Goal: Use online tool/utility: Use online tool/utility

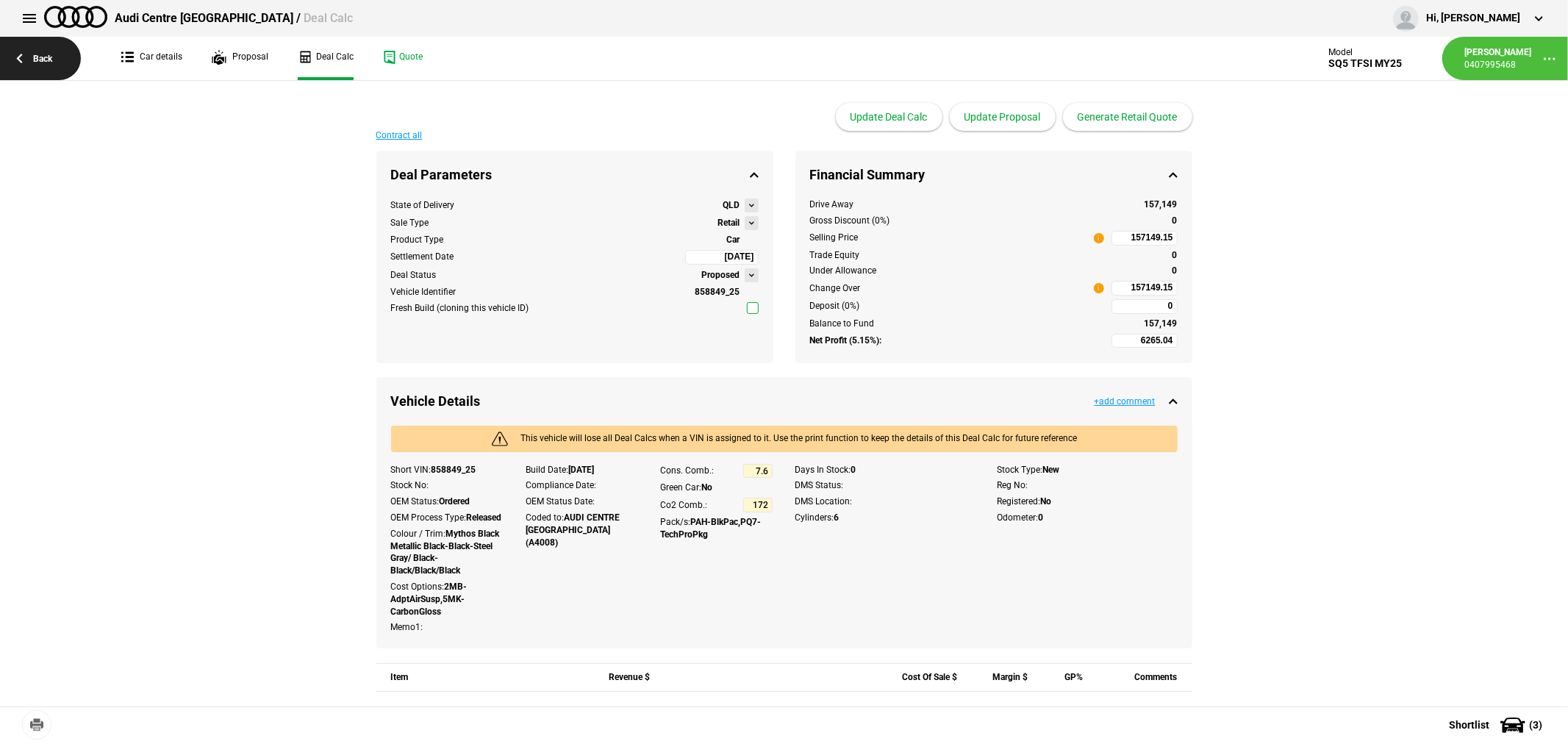
click at [40, 57] on link "Back" at bounding box center [40, 58] width 81 height 43
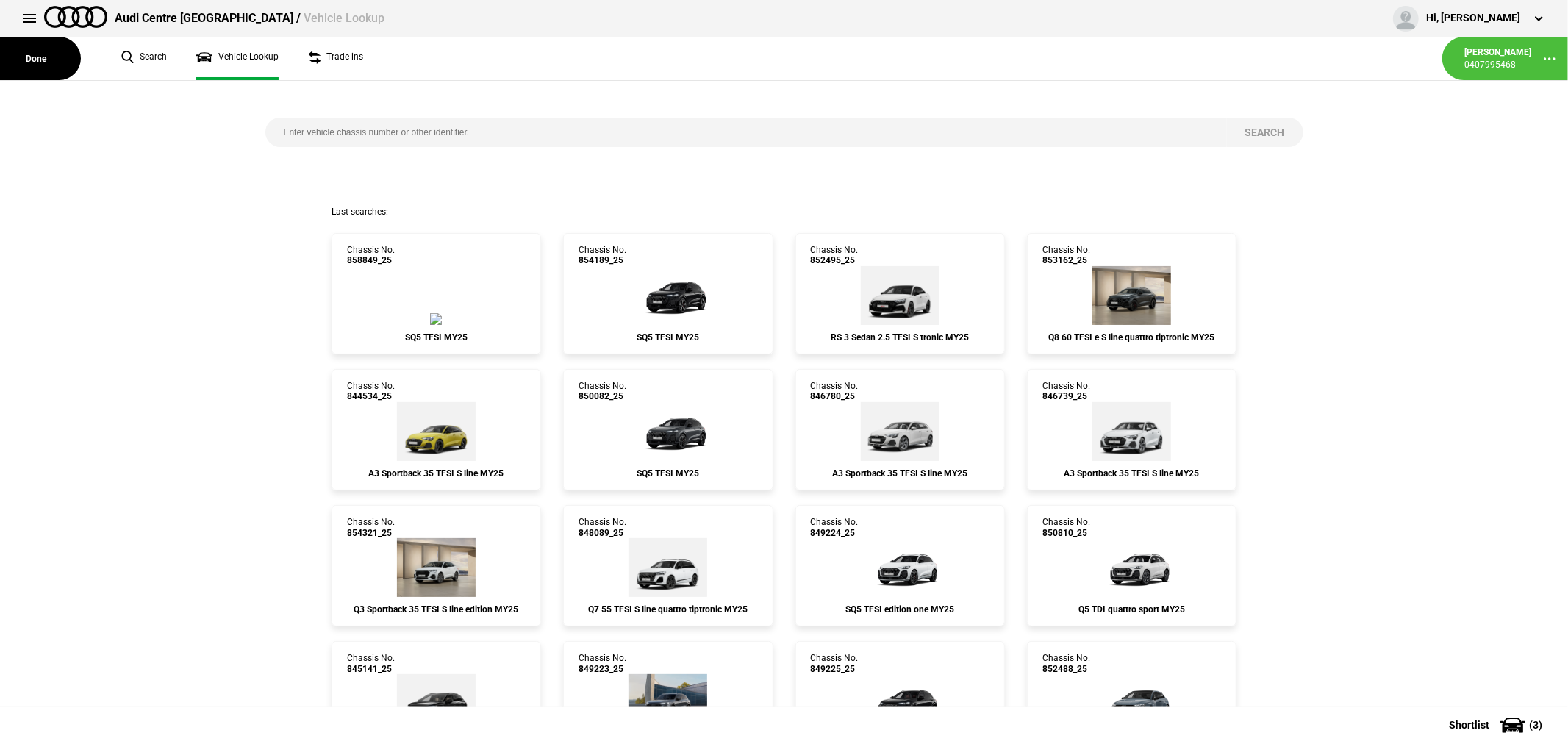
click at [40, 57] on button "Done" at bounding box center [40, 58] width 81 height 43
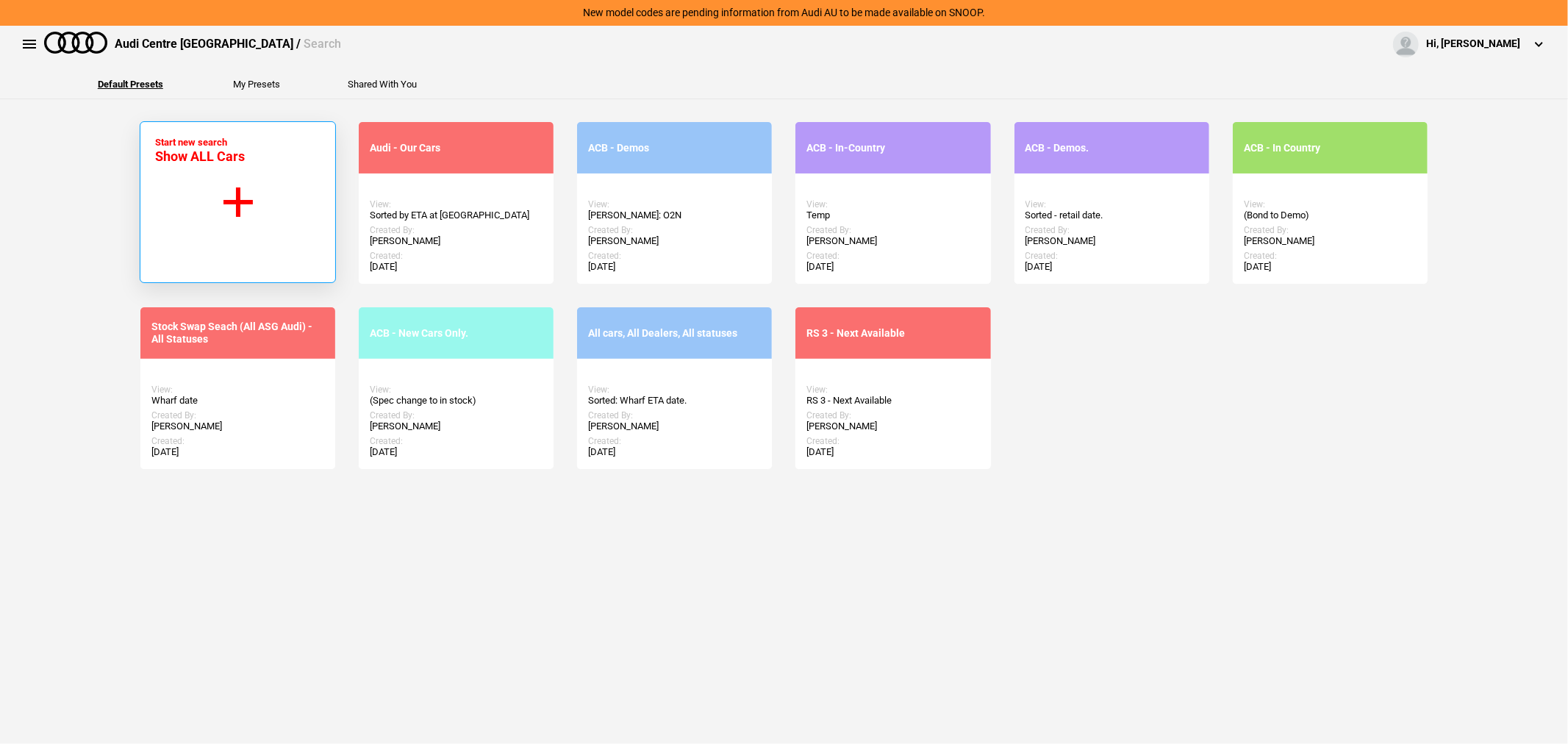
click at [239, 196] on button "Start new search Show ALL Cars" at bounding box center [238, 202] width 197 height 162
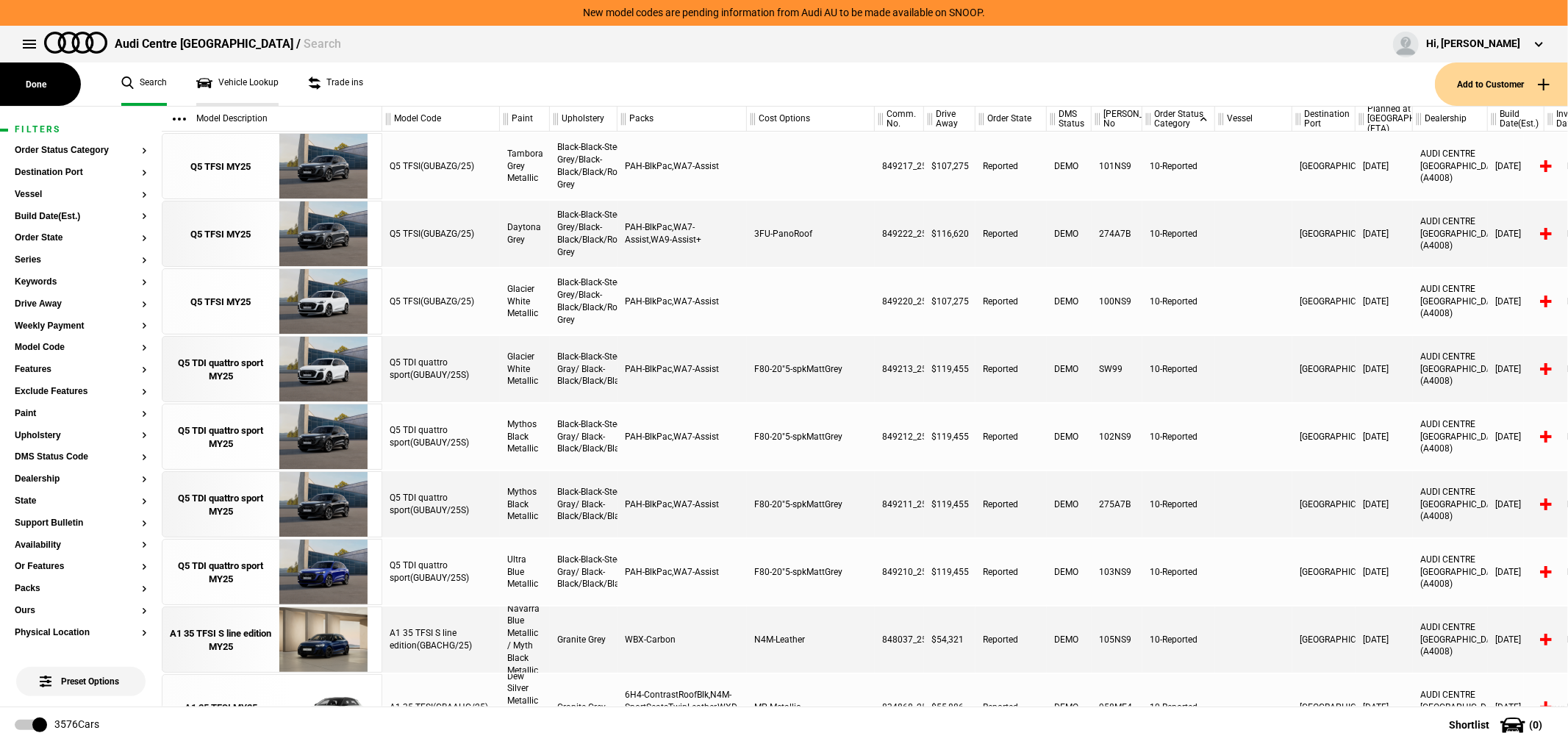
click at [253, 91] on link "Vehicle Lookup" at bounding box center [237, 84] width 82 height 43
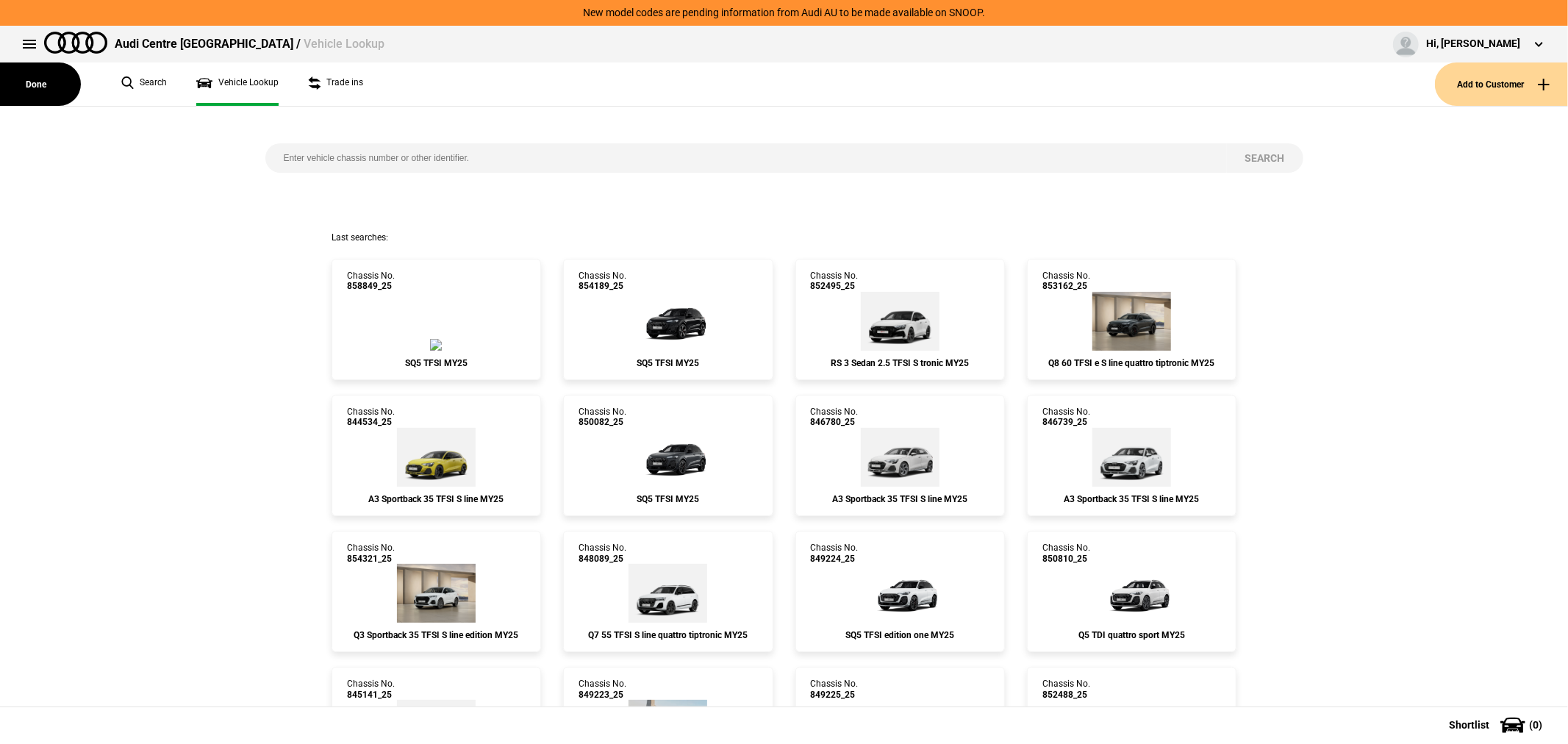
click at [449, 160] on input "search" at bounding box center [746, 157] width 962 height 29
type input "851033"
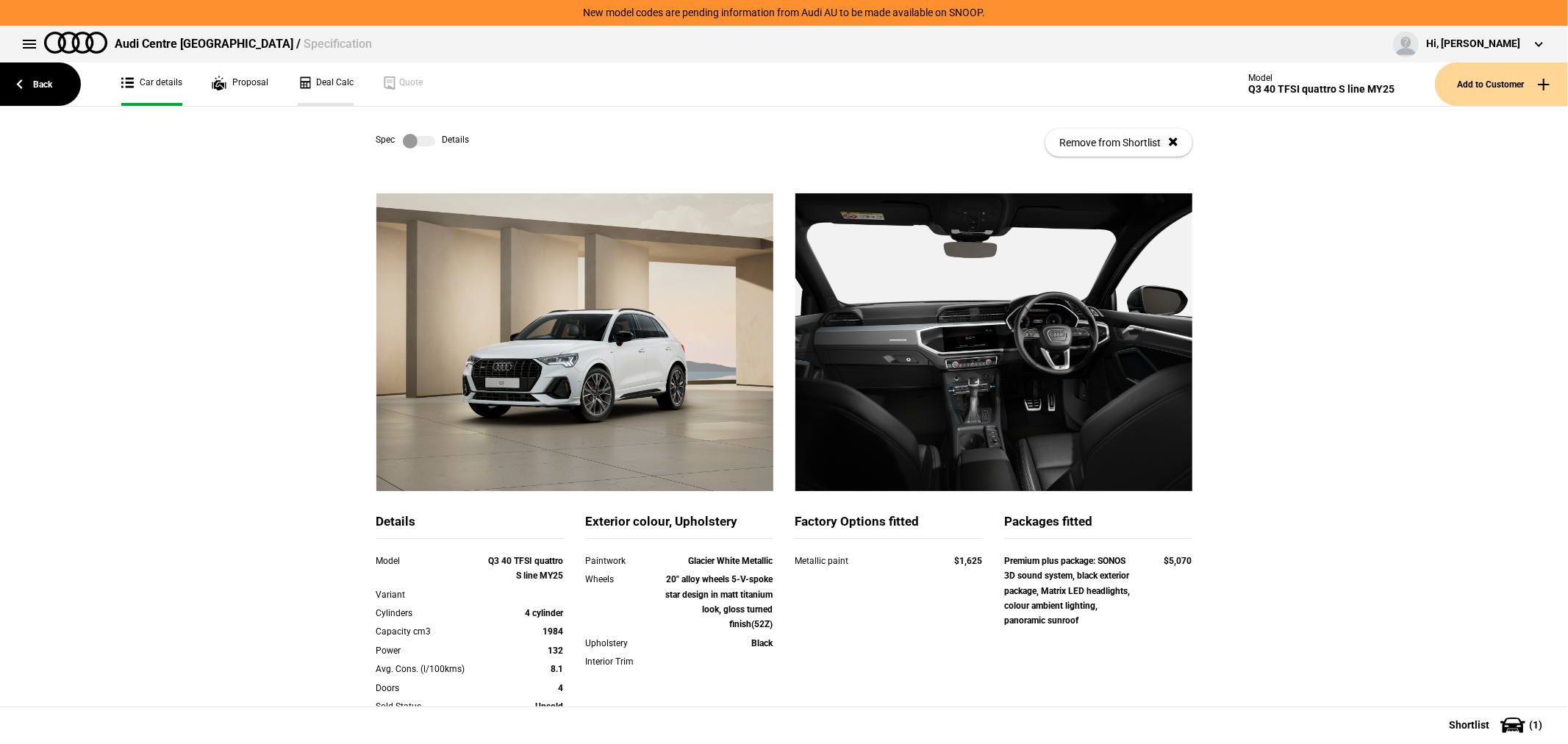
click at [328, 77] on link "Deal Calc" at bounding box center [325, 84] width 56 height 43
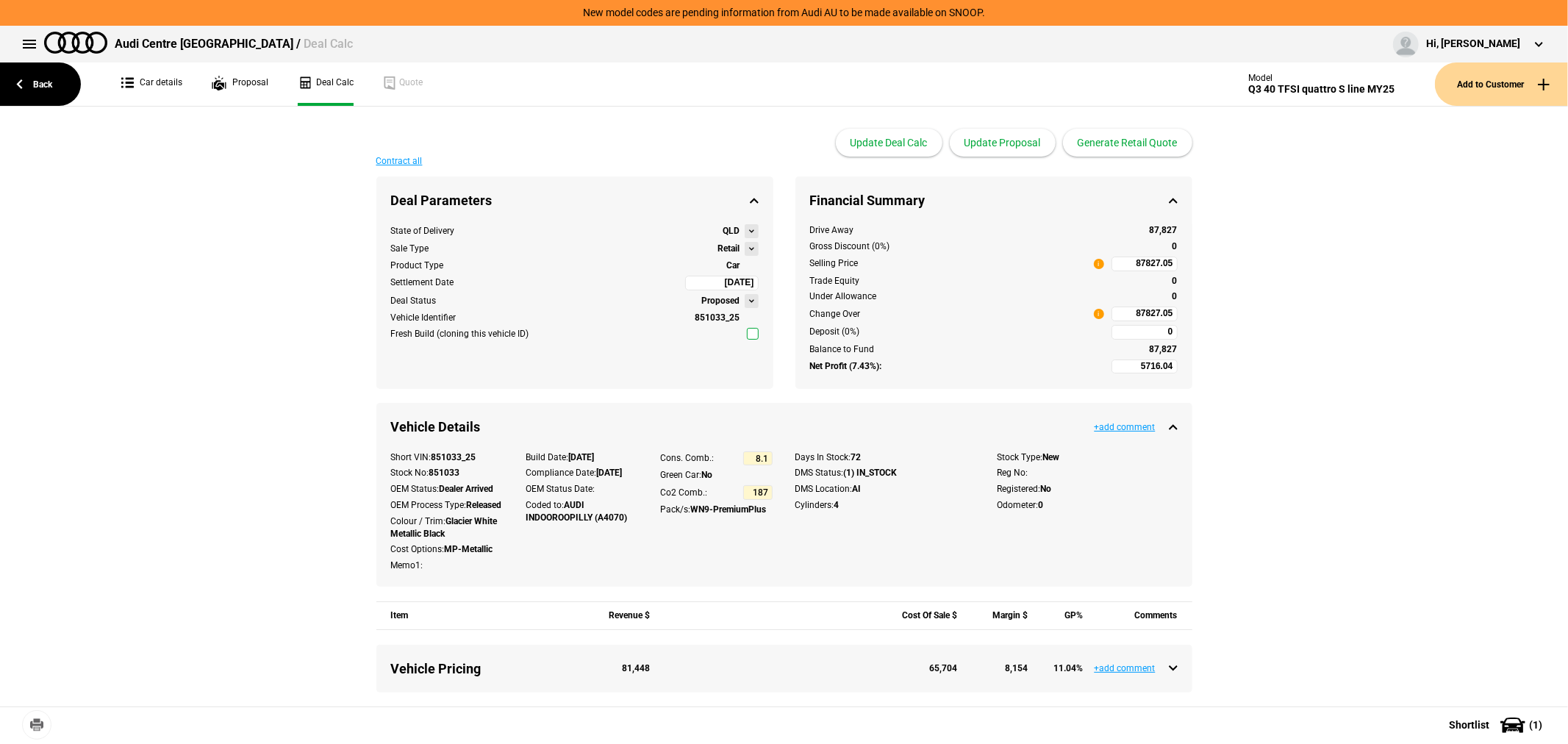
click at [746, 250] on button at bounding box center [751, 248] width 14 height 14
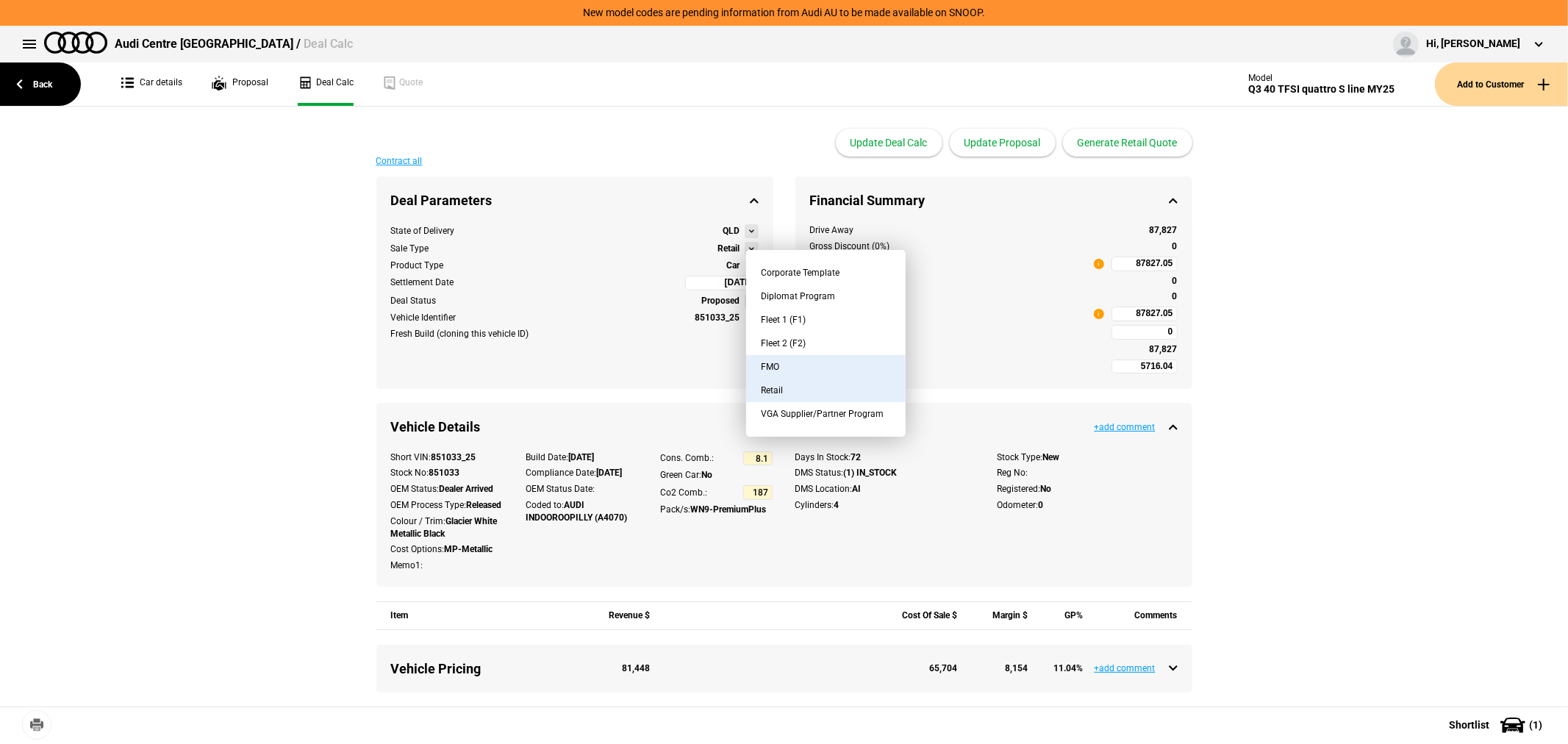
click at [783, 362] on button "FMO" at bounding box center [826, 367] width 160 height 23
type input "-966.15"
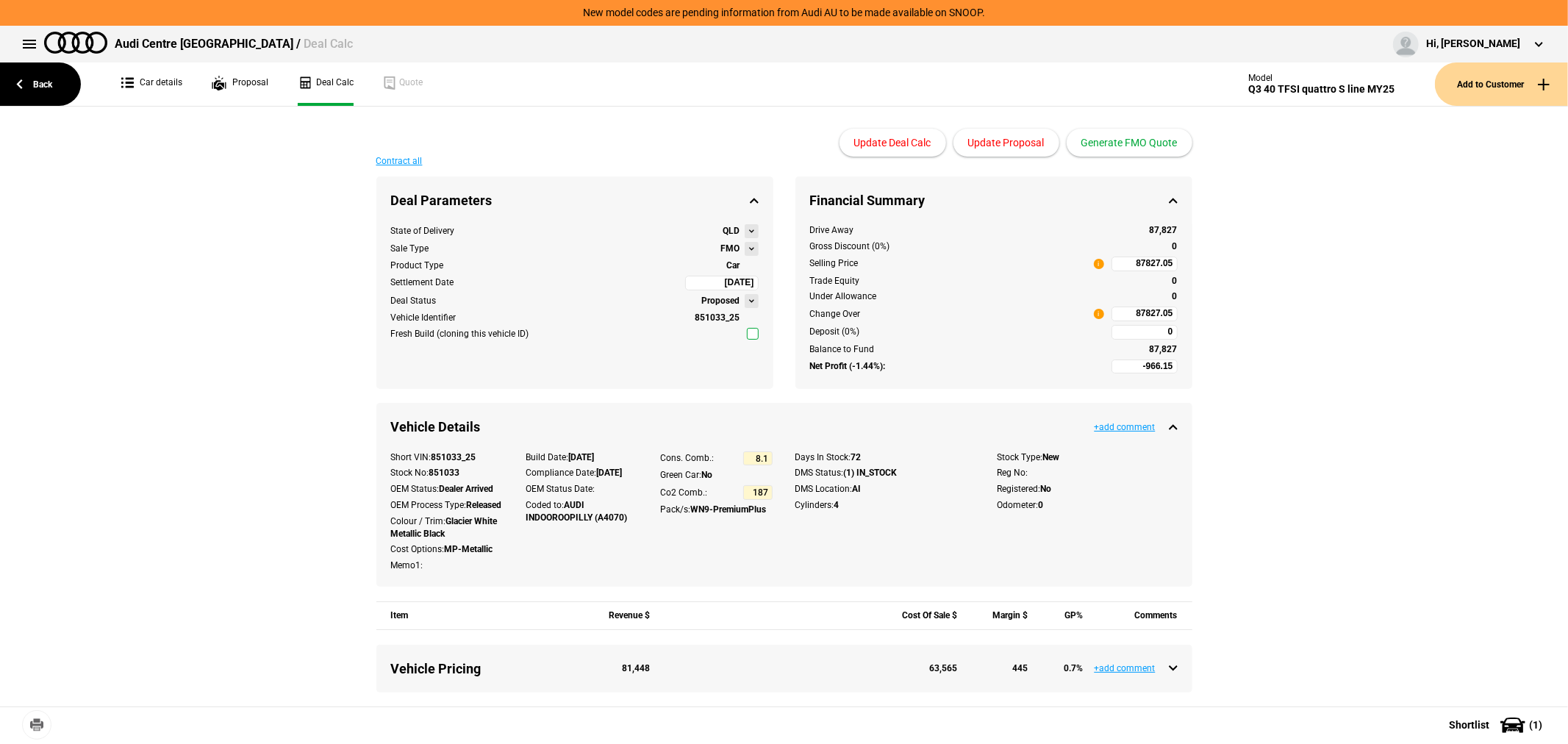
type input "73360.8"
type input "-3993.42"
click at [1007, 137] on button "Update Proposal" at bounding box center [1006, 142] width 106 height 28
click at [1129, 141] on button "Generate FMO Quote" at bounding box center [1129, 142] width 126 height 28
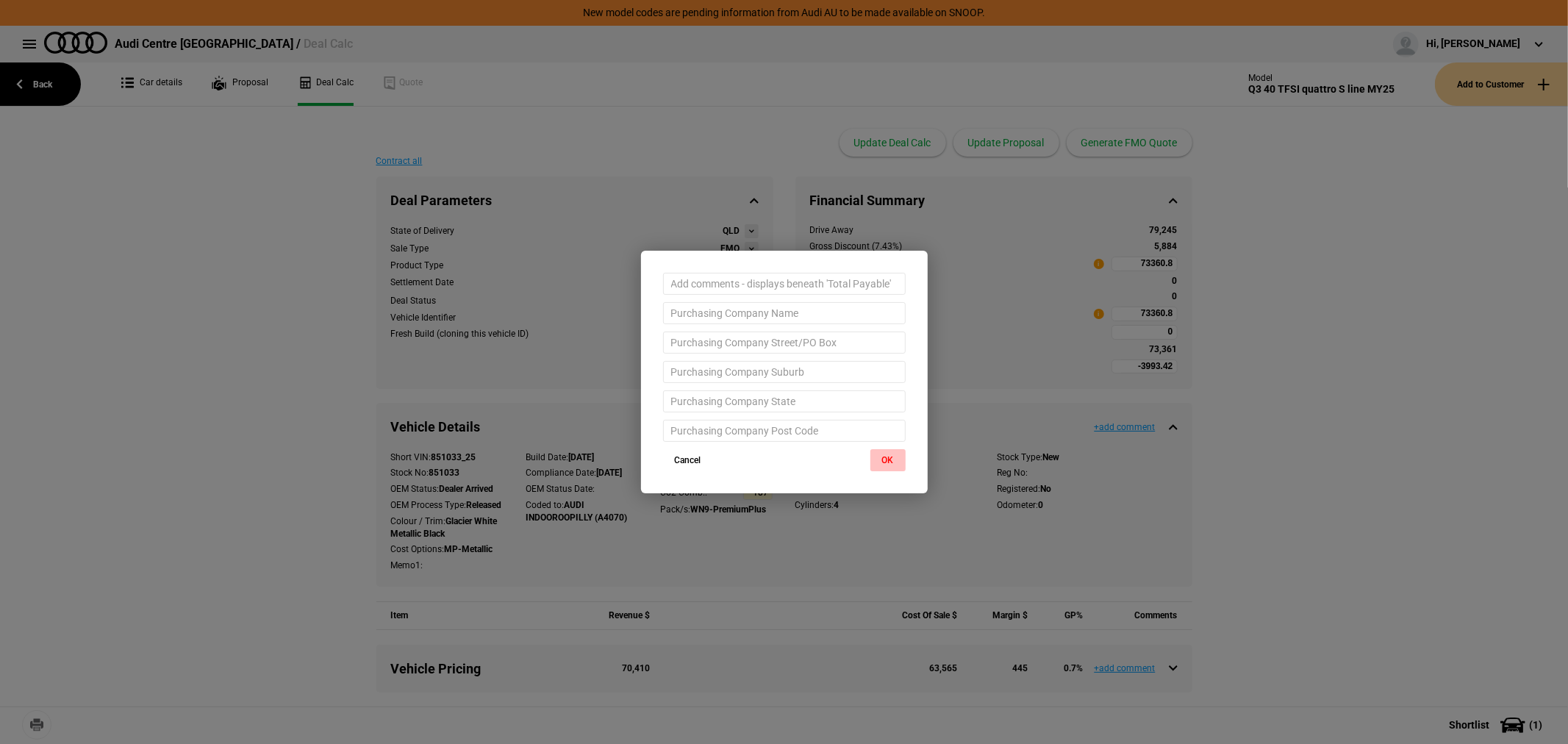
click at [890, 461] on button "OK" at bounding box center [888, 460] width 35 height 22
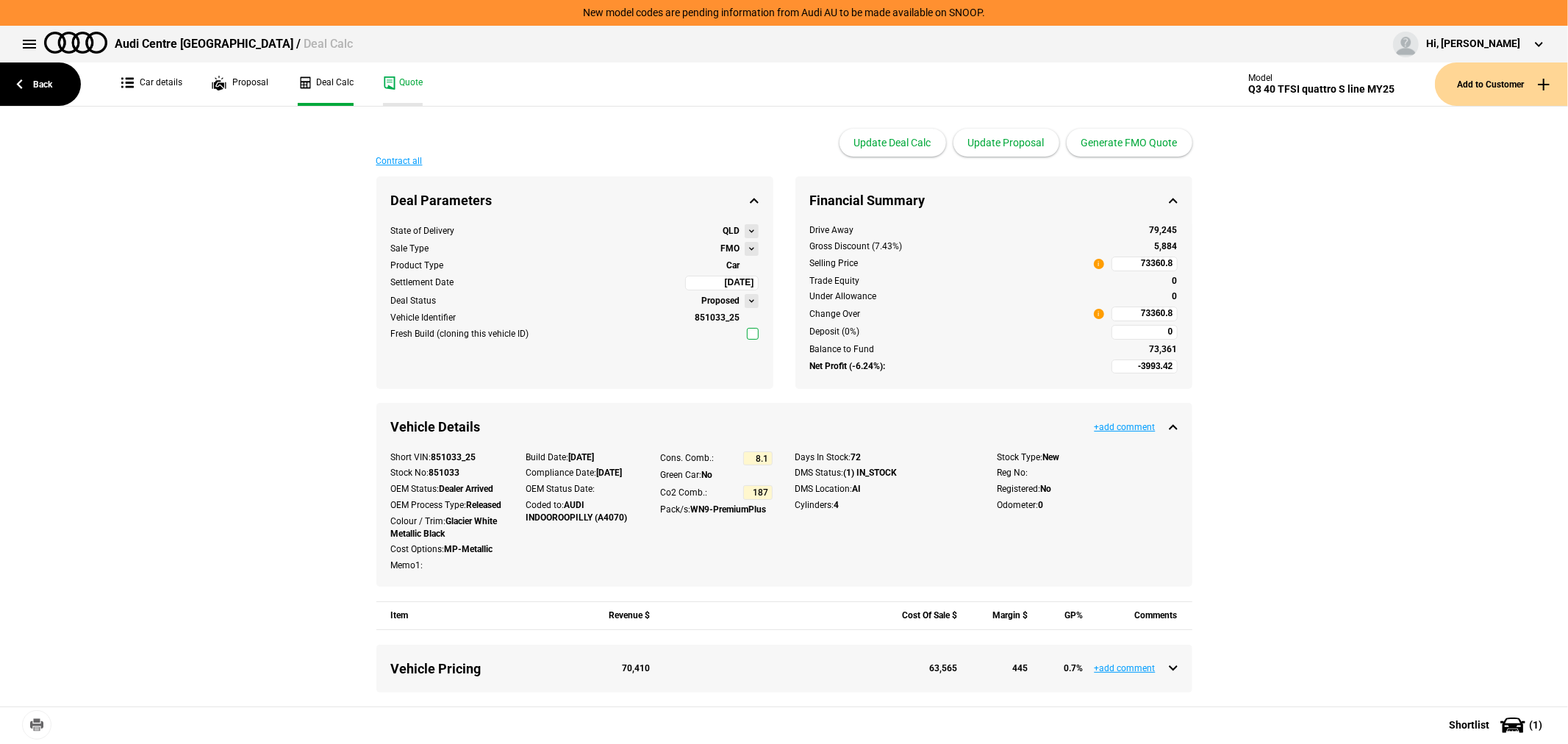
click at [408, 82] on link "Quote" at bounding box center [403, 84] width 40 height 43
click at [41, 79] on link "Back" at bounding box center [40, 84] width 81 height 43
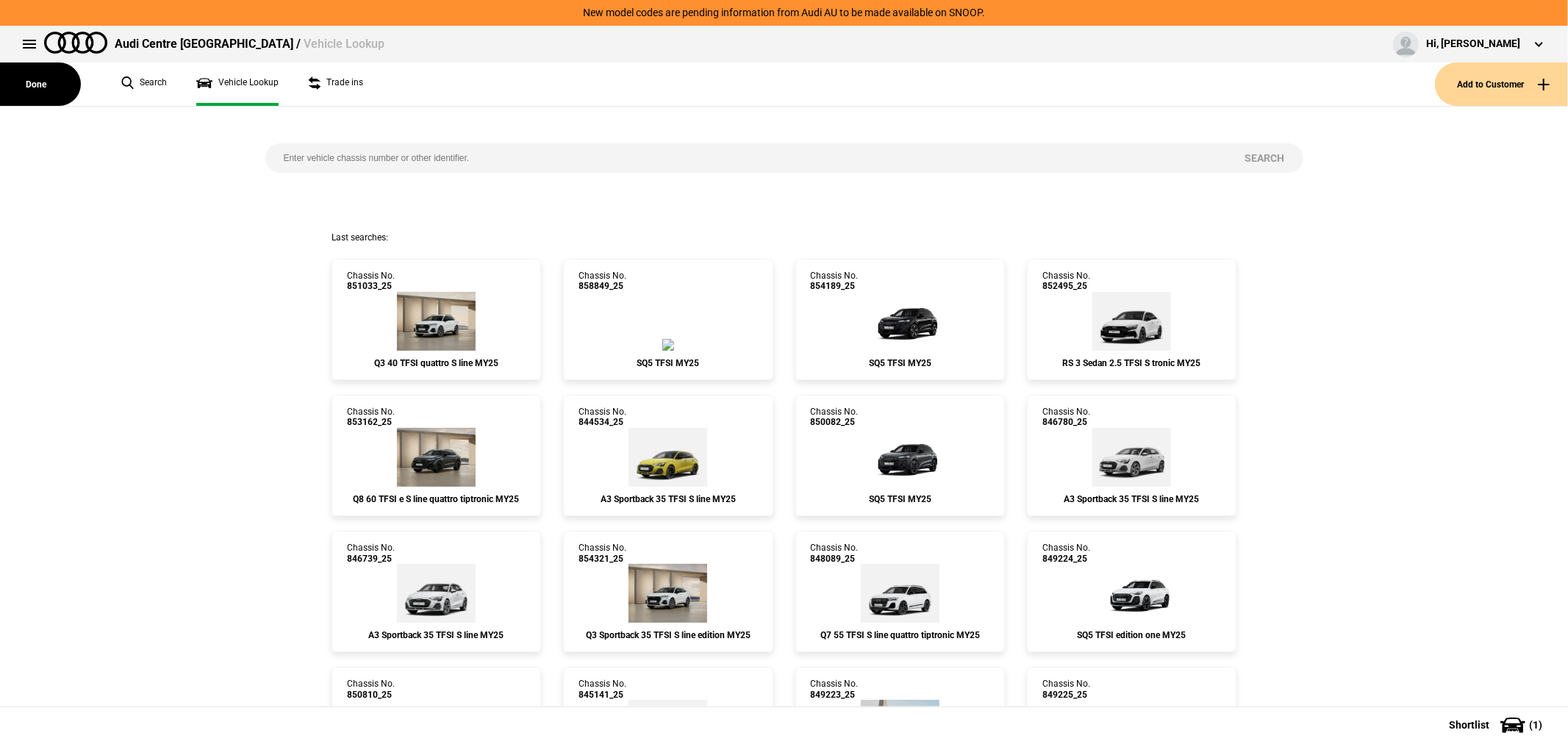
click at [616, 153] on input "search" at bounding box center [746, 157] width 962 height 29
type input "840012"
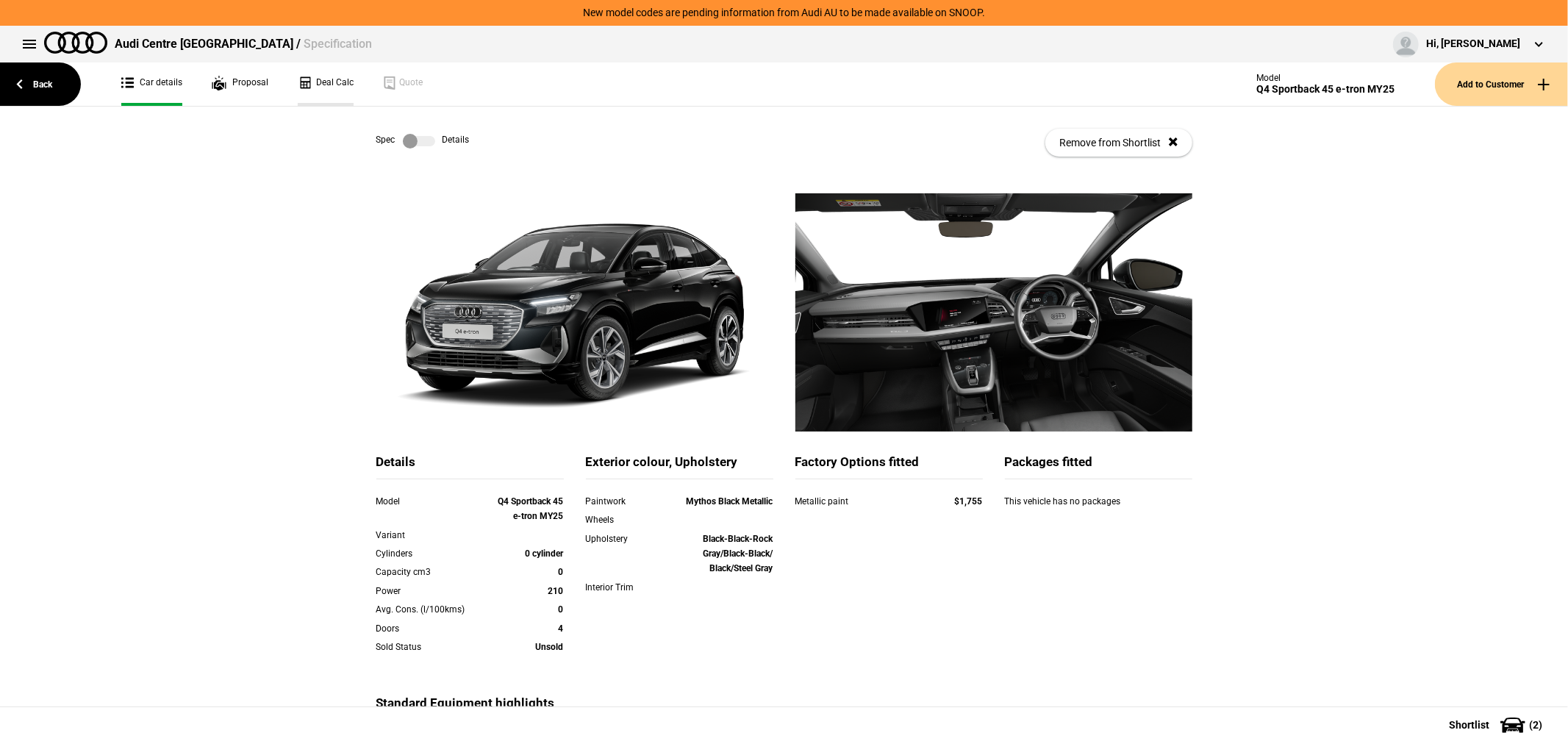
click at [336, 77] on link "Deal Calc" at bounding box center [325, 84] width 56 height 43
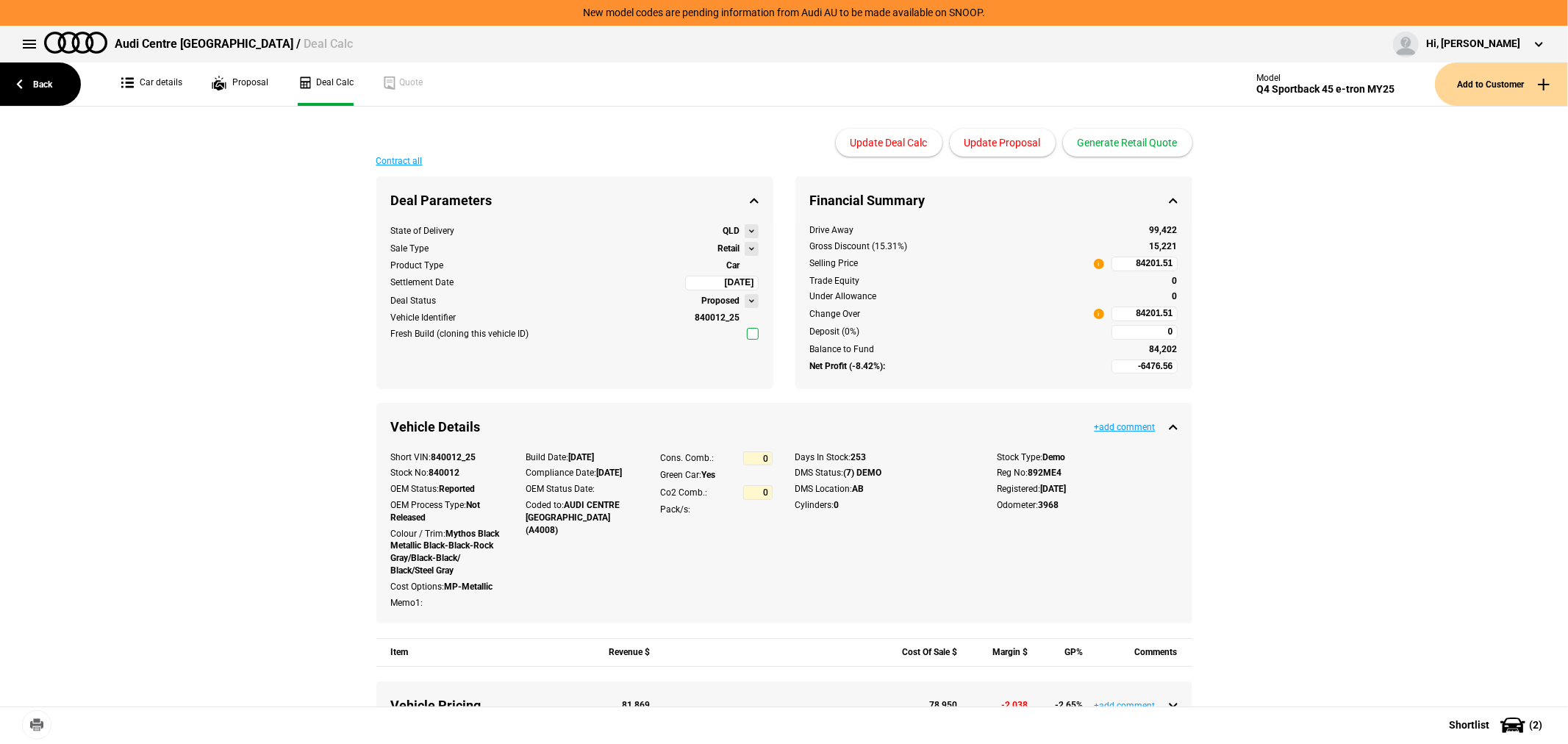
type input "86990"
click at [745, 247] on button at bounding box center [751, 248] width 14 height 14
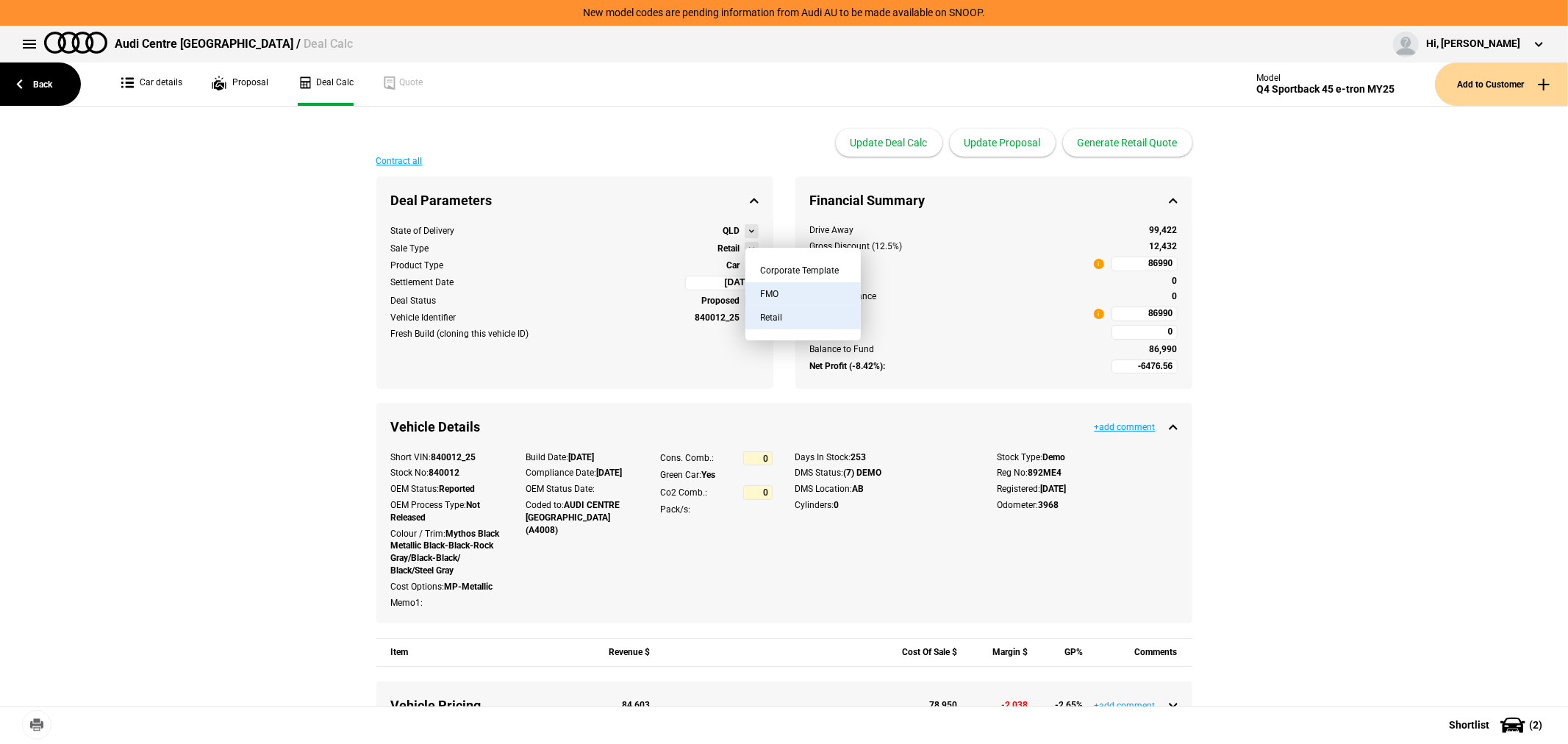
click at [774, 292] on button "FMO" at bounding box center [803, 294] width 116 height 23
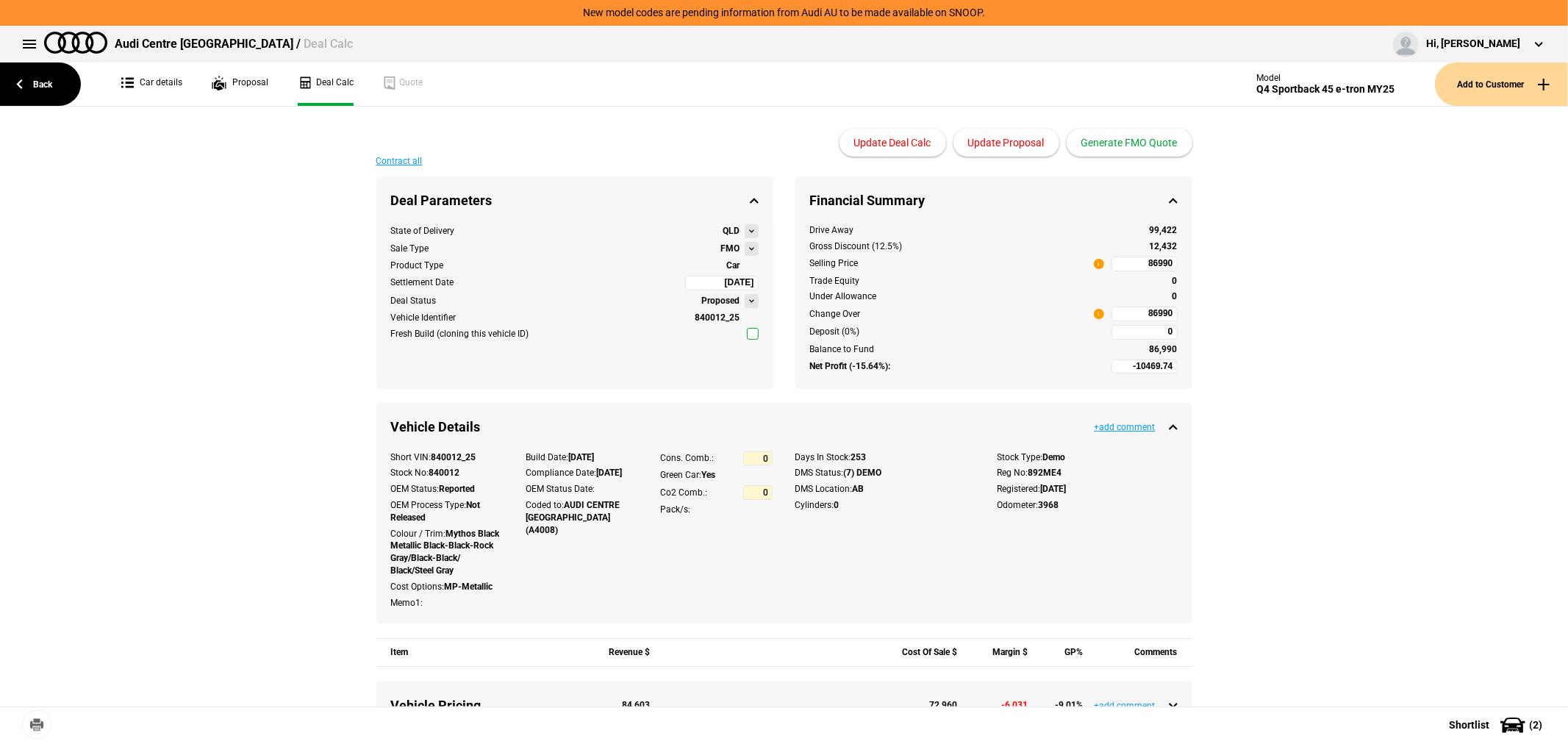
type input "-14969.74"
type input "70740.75"
click at [988, 142] on button "Update Proposal" at bounding box center [1006, 142] width 106 height 28
click at [1118, 310] on input "70740.75" at bounding box center [1144, 314] width 66 height 15
type input "70740.75"
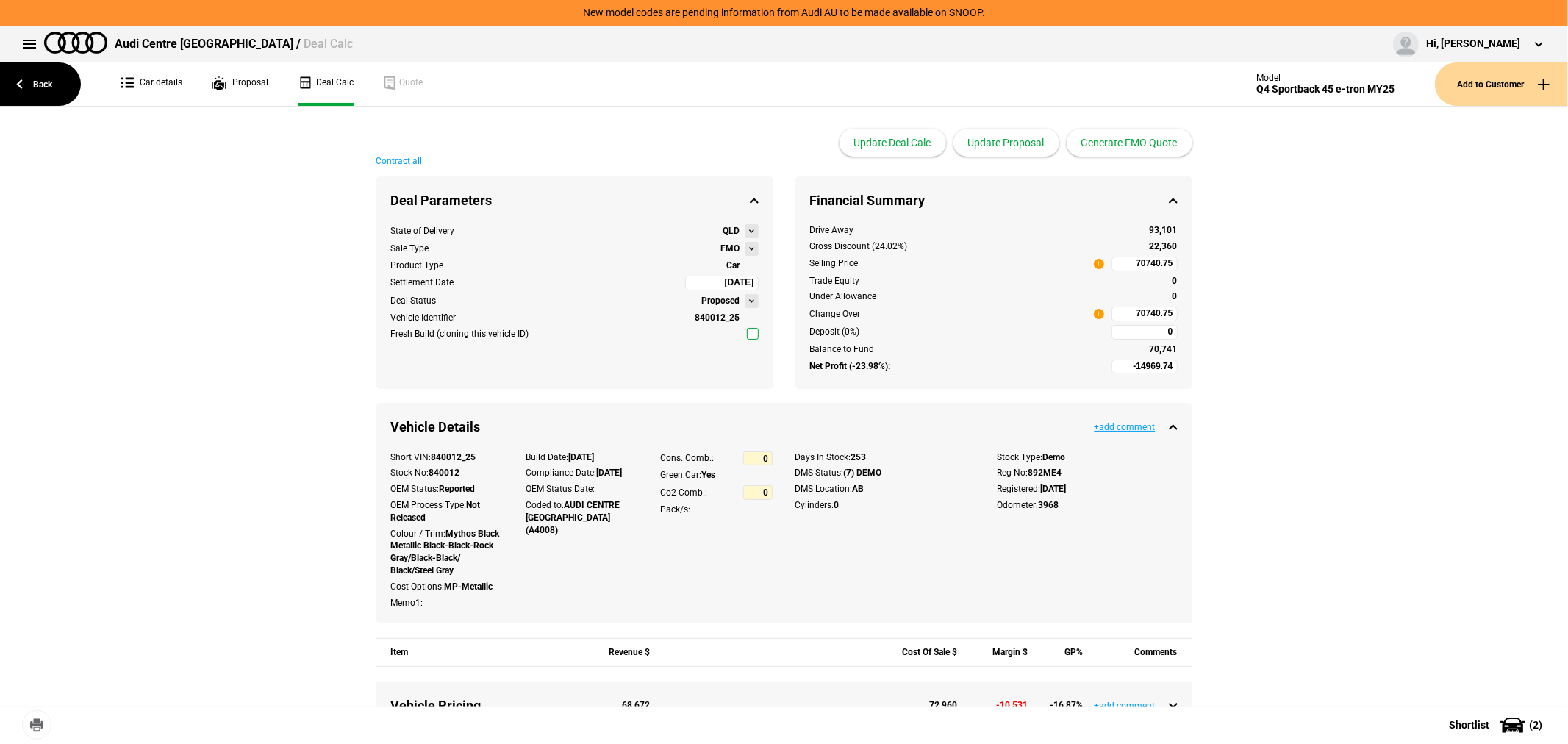
type input "-4934.06"
type input "82000"
type input "-5024.97"
type input "81898"
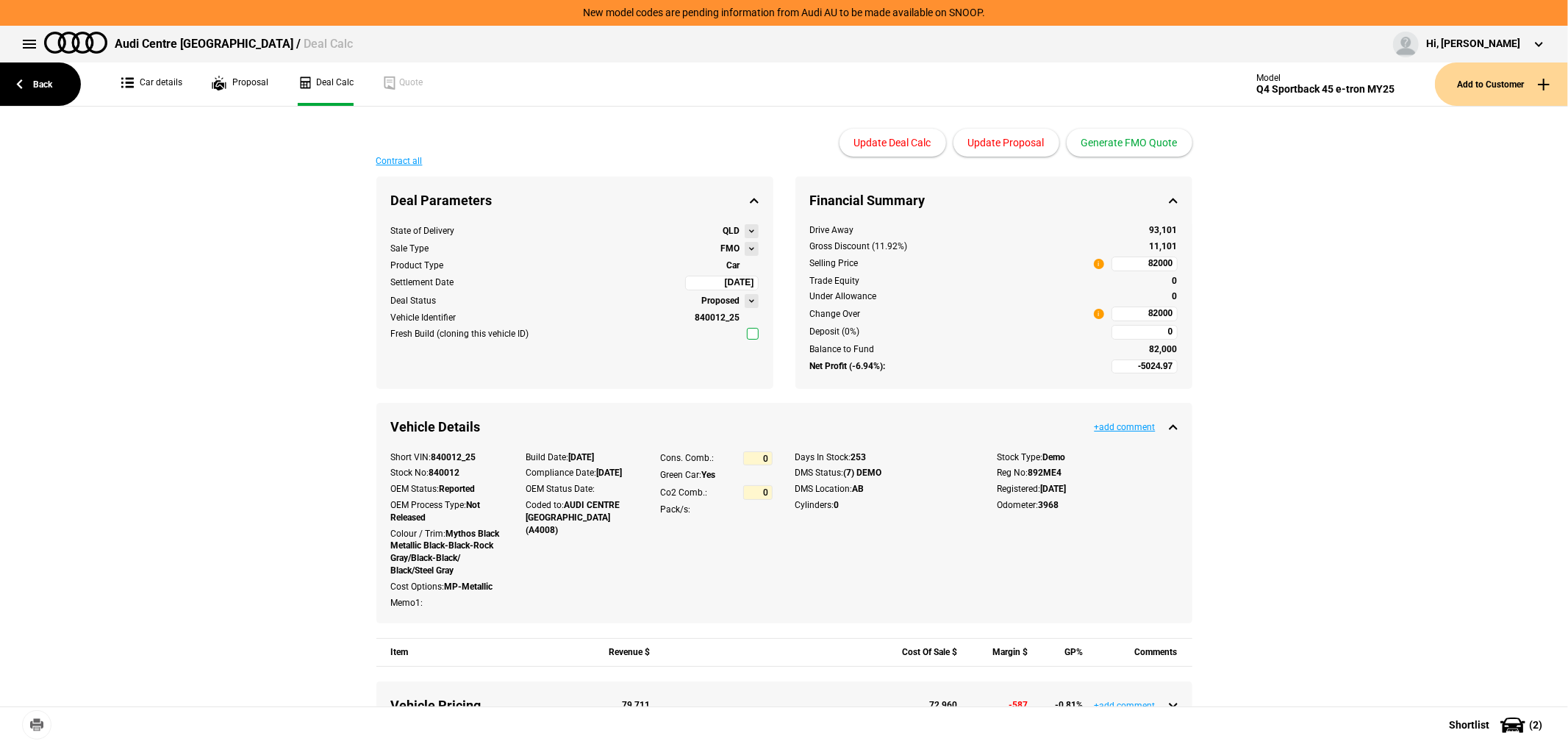
type input "81898"
click at [994, 138] on button "Update Proposal" at bounding box center [1006, 142] width 106 height 28
click at [1139, 141] on button "Generate FMO Quote" at bounding box center [1129, 142] width 126 height 28
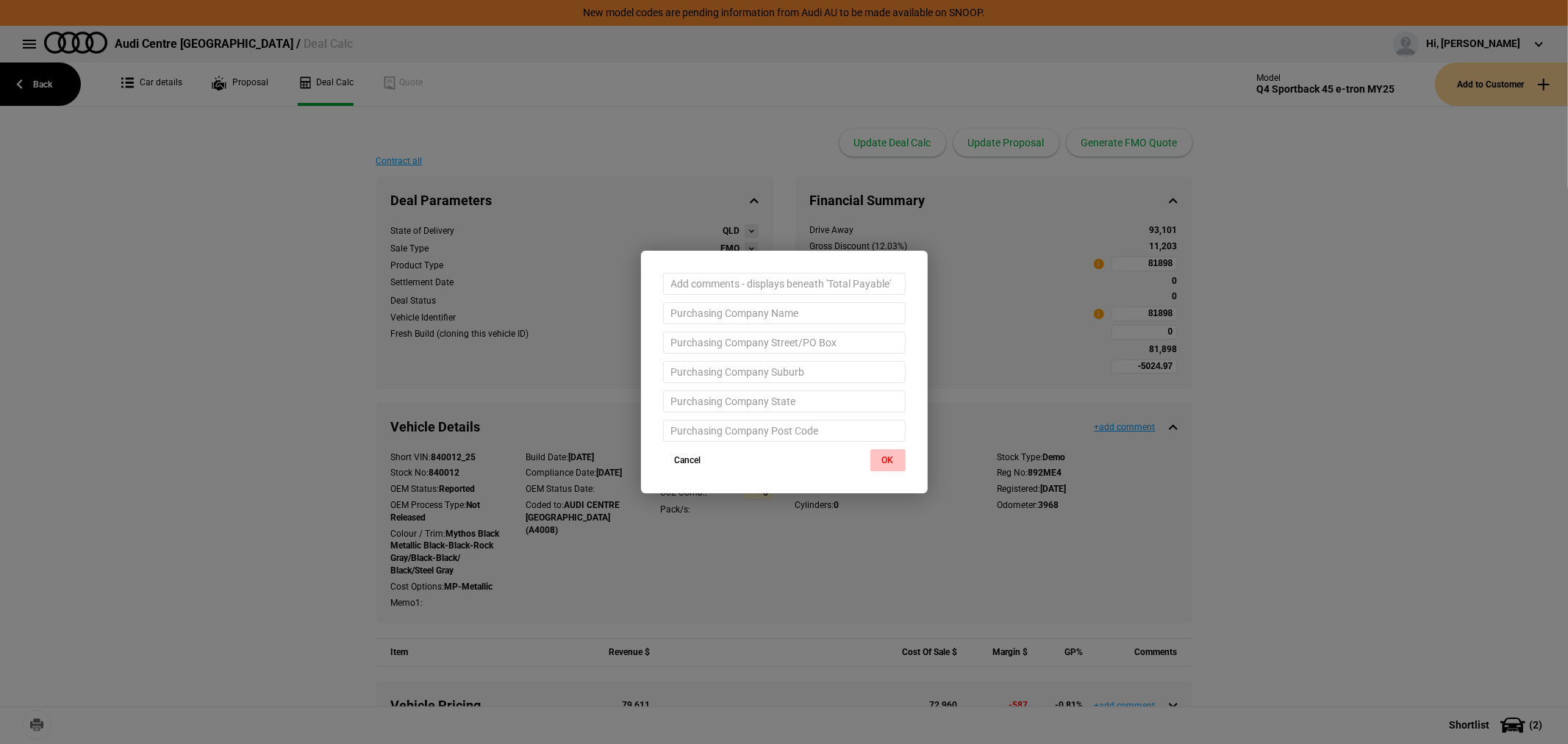
click at [893, 452] on button "OK" at bounding box center [888, 460] width 35 height 22
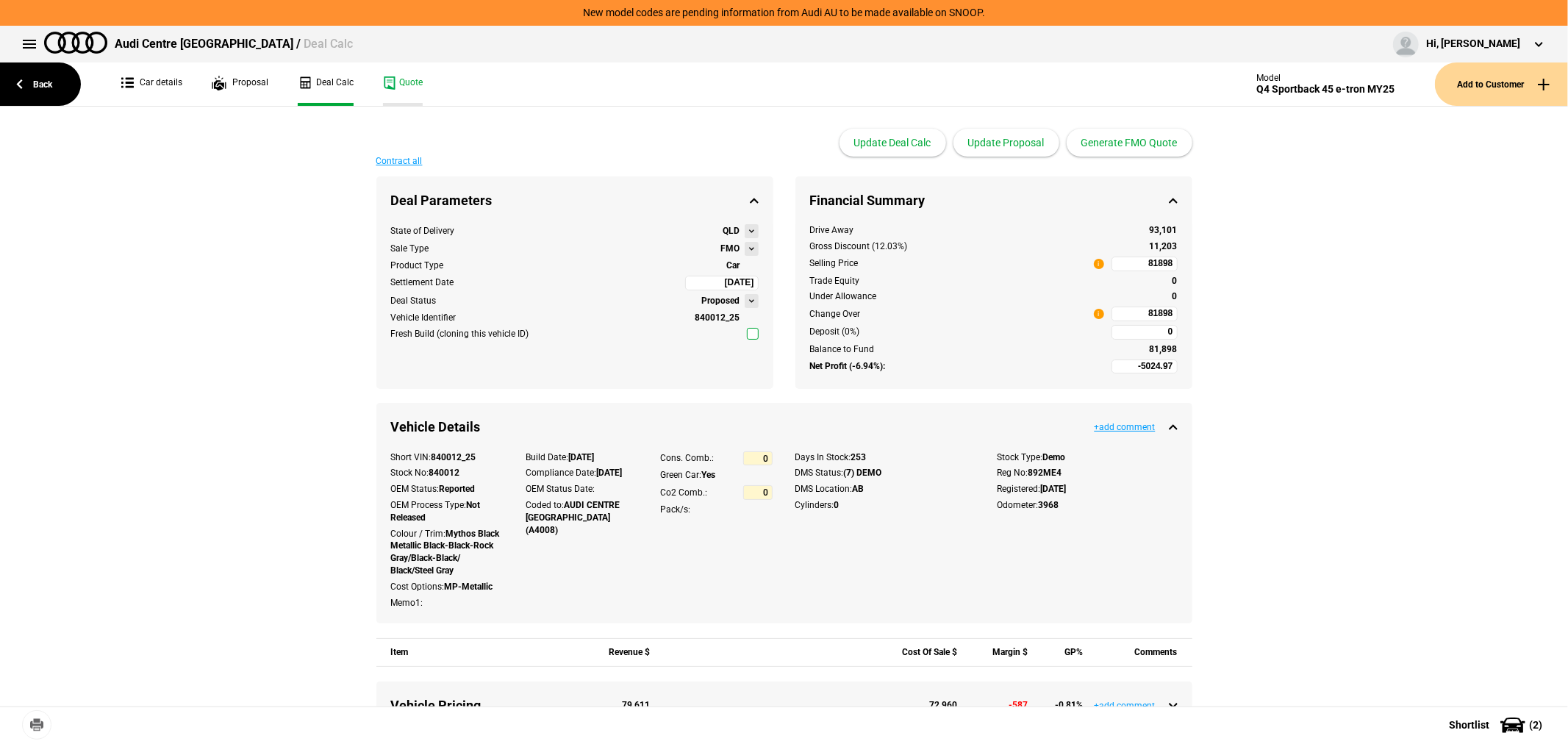
click at [412, 82] on link "Quote" at bounding box center [403, 84] width 40 height 43
click at [170, 82] on link "Car details" at bounding box center [152, 84] width 61 height 43
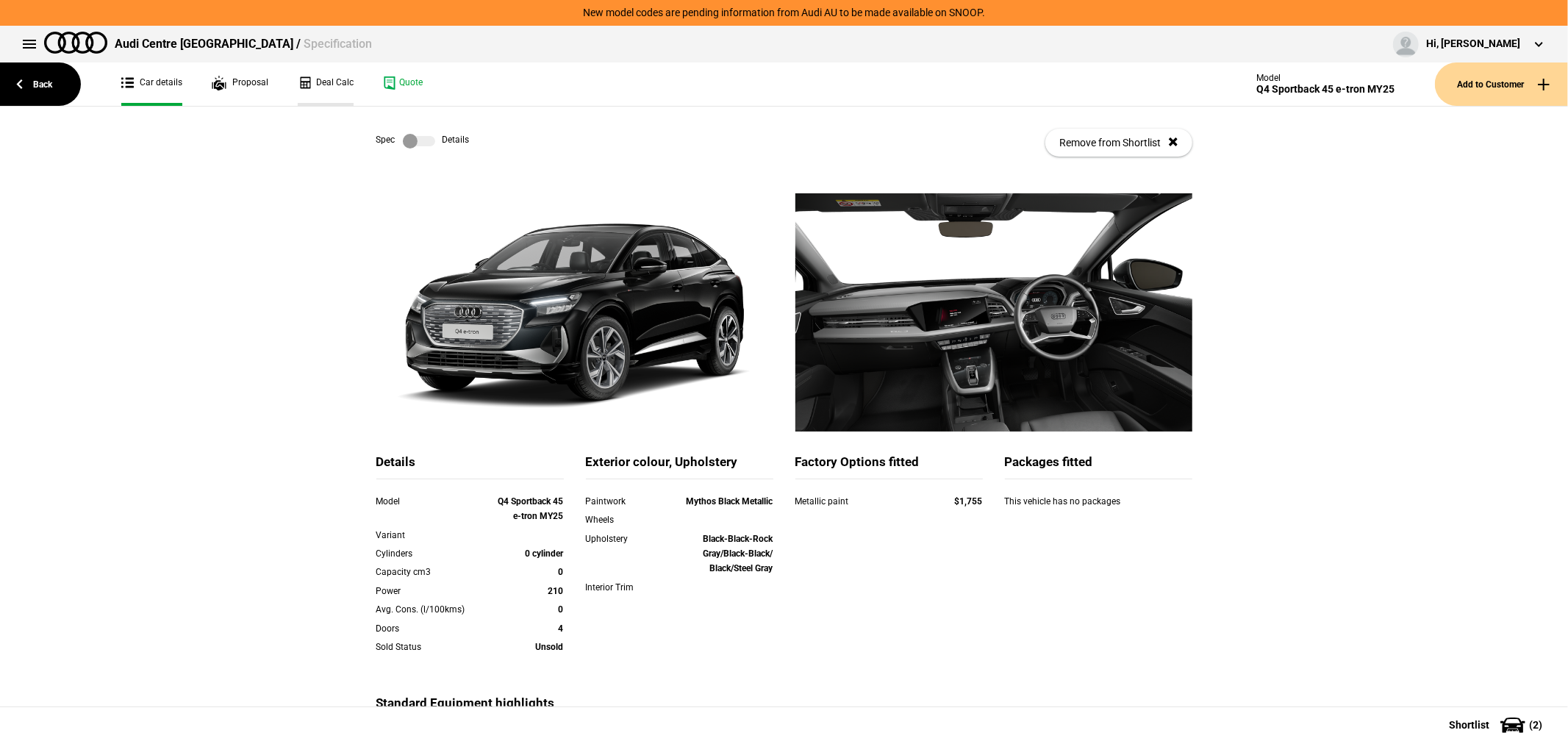
click at [327, 85] on link "Deal Calc" at bounding box center [325, 84] width 56 height 43
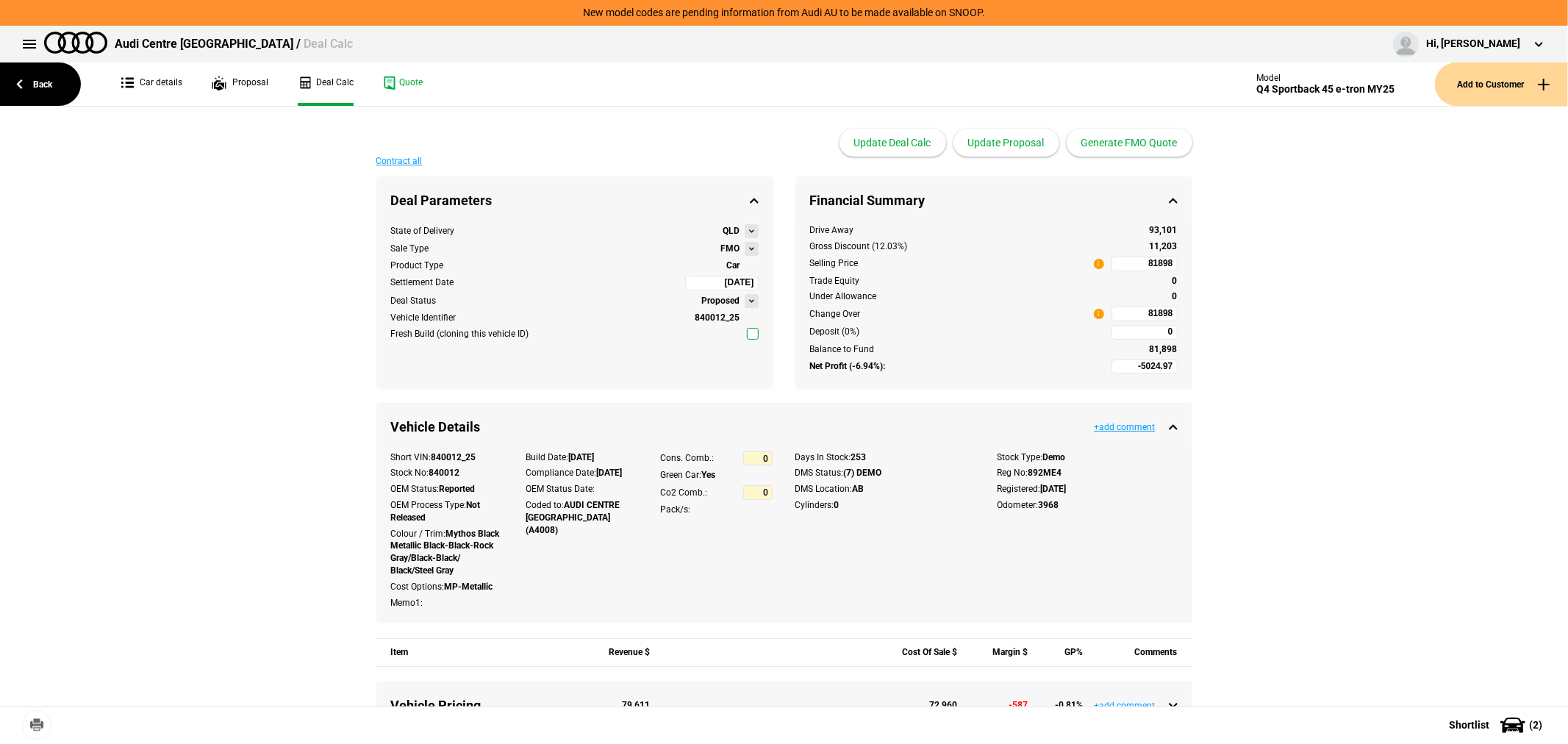
click at [744, 250] on button at bounding box center [751, 248] width 14 height 14
click at [781, 317] on button "Retail" at bounding box center [799, 320] width 116 height 23
type input "3468.21"
type input "99419.93"
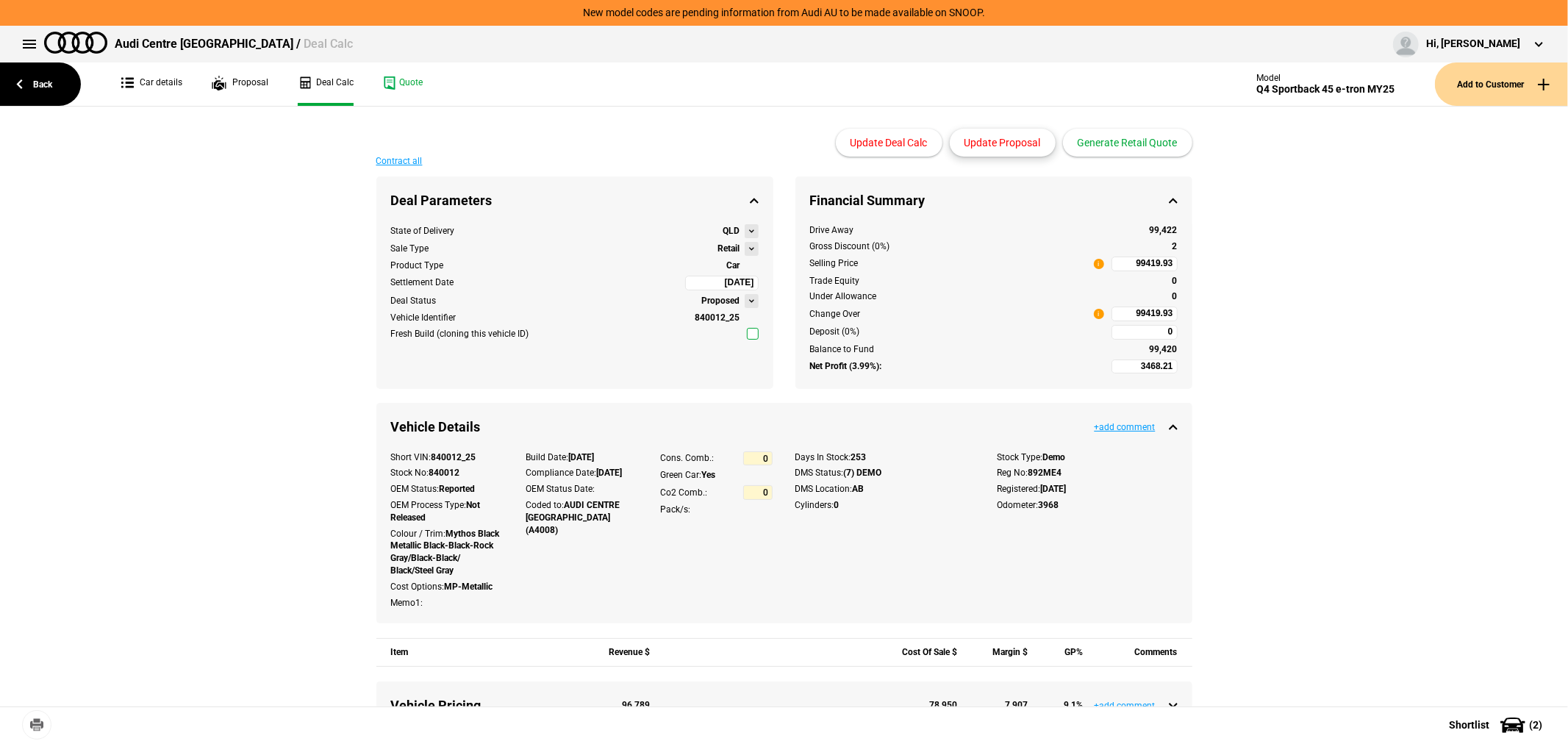
click at [993, 142] on button "Update Proposal" at bounding box center [1002, 142] width 106 height 28
click at [406, 75] on link "Quote" at bounding box center [403, 84] width 40 height 43
click at [34, 77] on link "Back" at bounding box center [40, 84] width 81 height 43
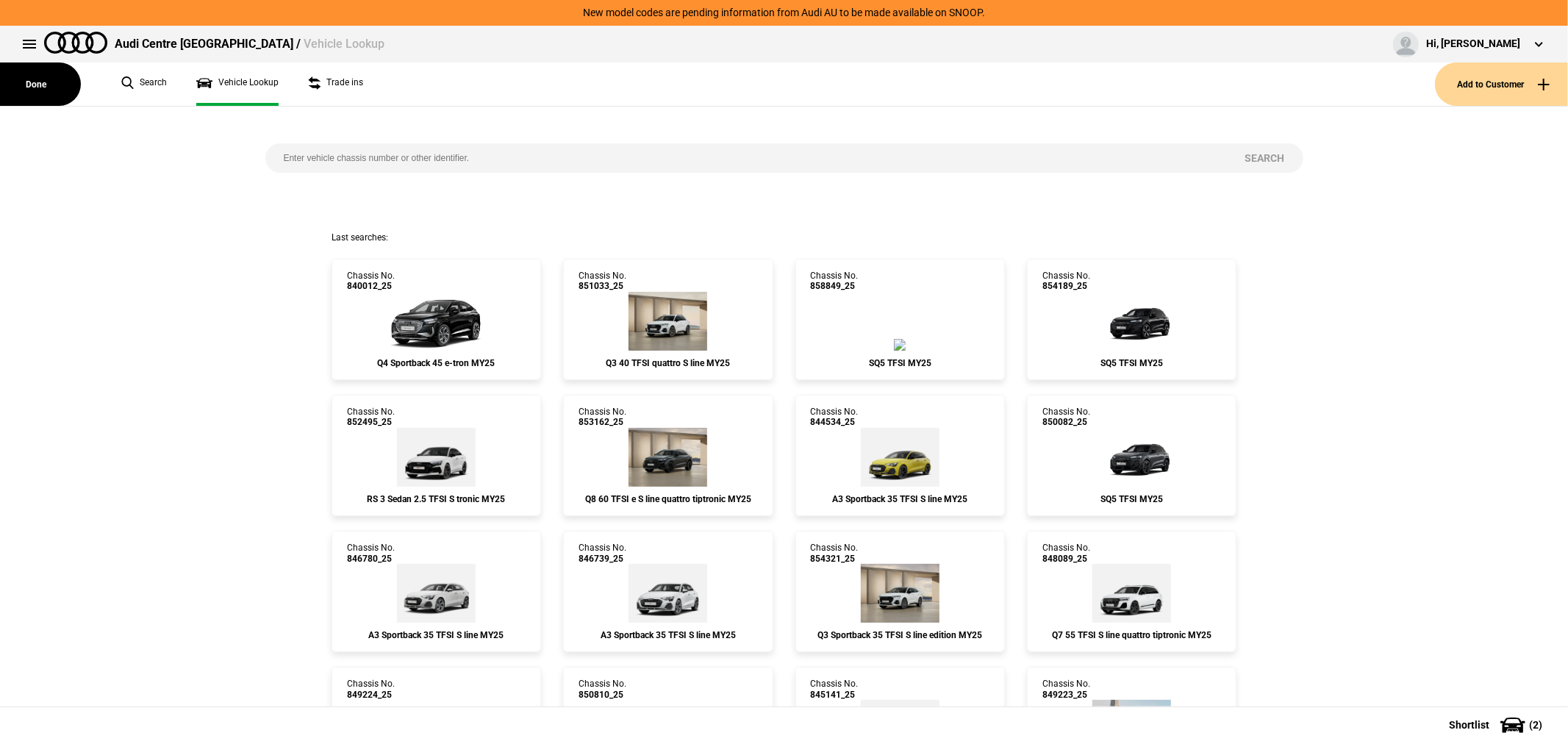
click at [570, 143] on input "search" at bounding box center [746, 157] width 962 height 29
type input "845562"
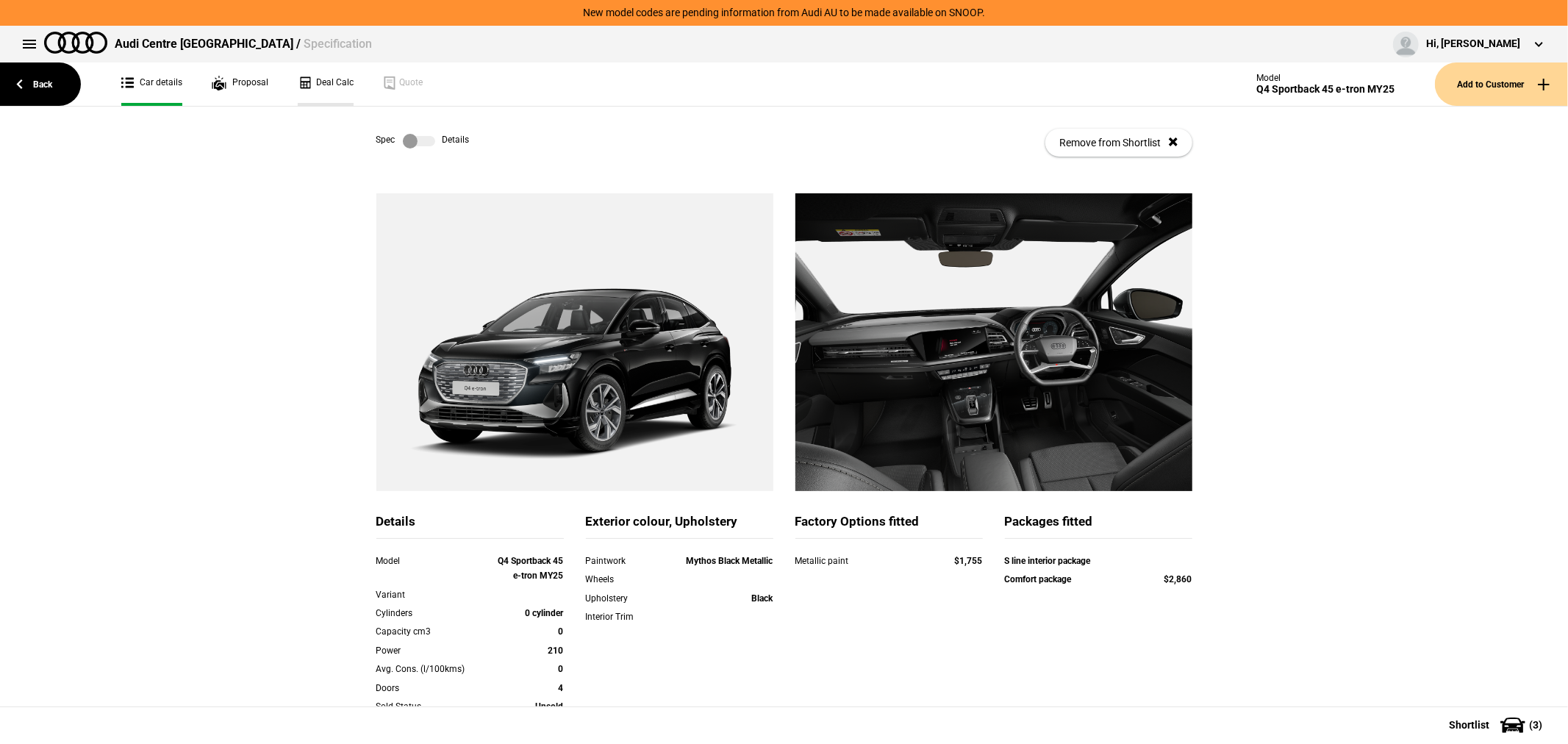
click at [310, 82] on link "Deal Calc" at bounding box center [325, 84] width 56 height 43
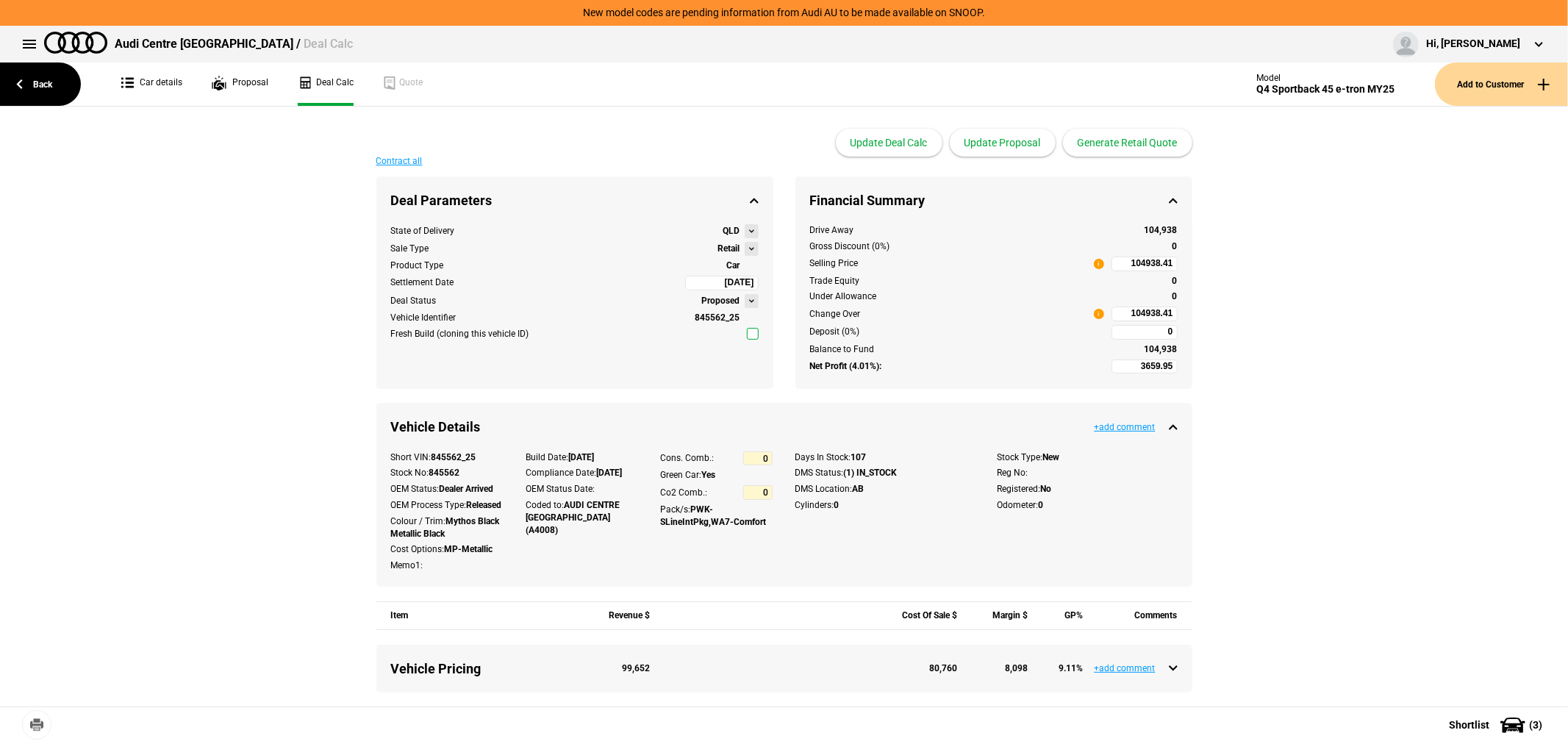
click at [744, 247] on button at bounding box center [751, 248] width 14 height 14
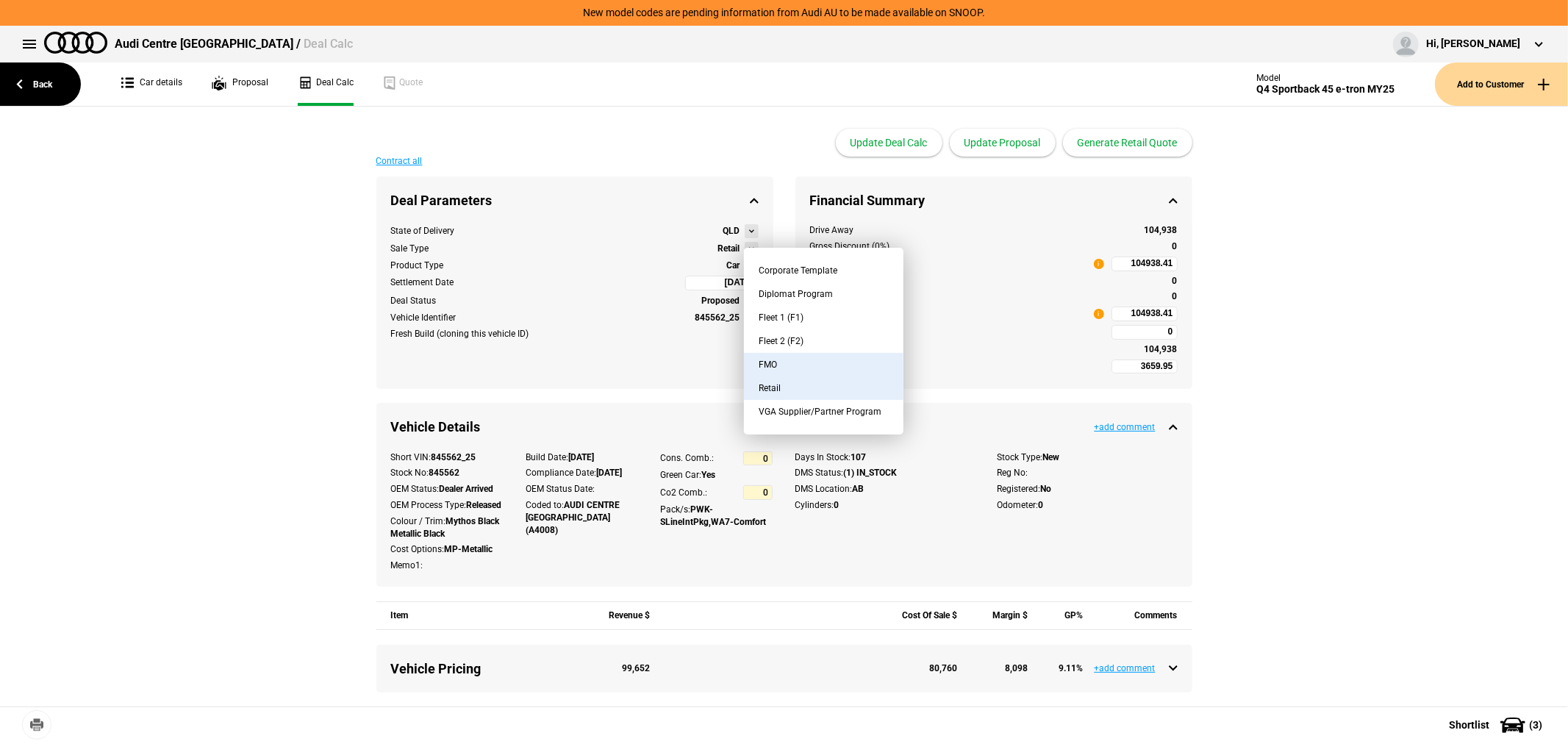
click at [794, 361] on button "FMO" at bounding box center [824, 365] width 160 height 23
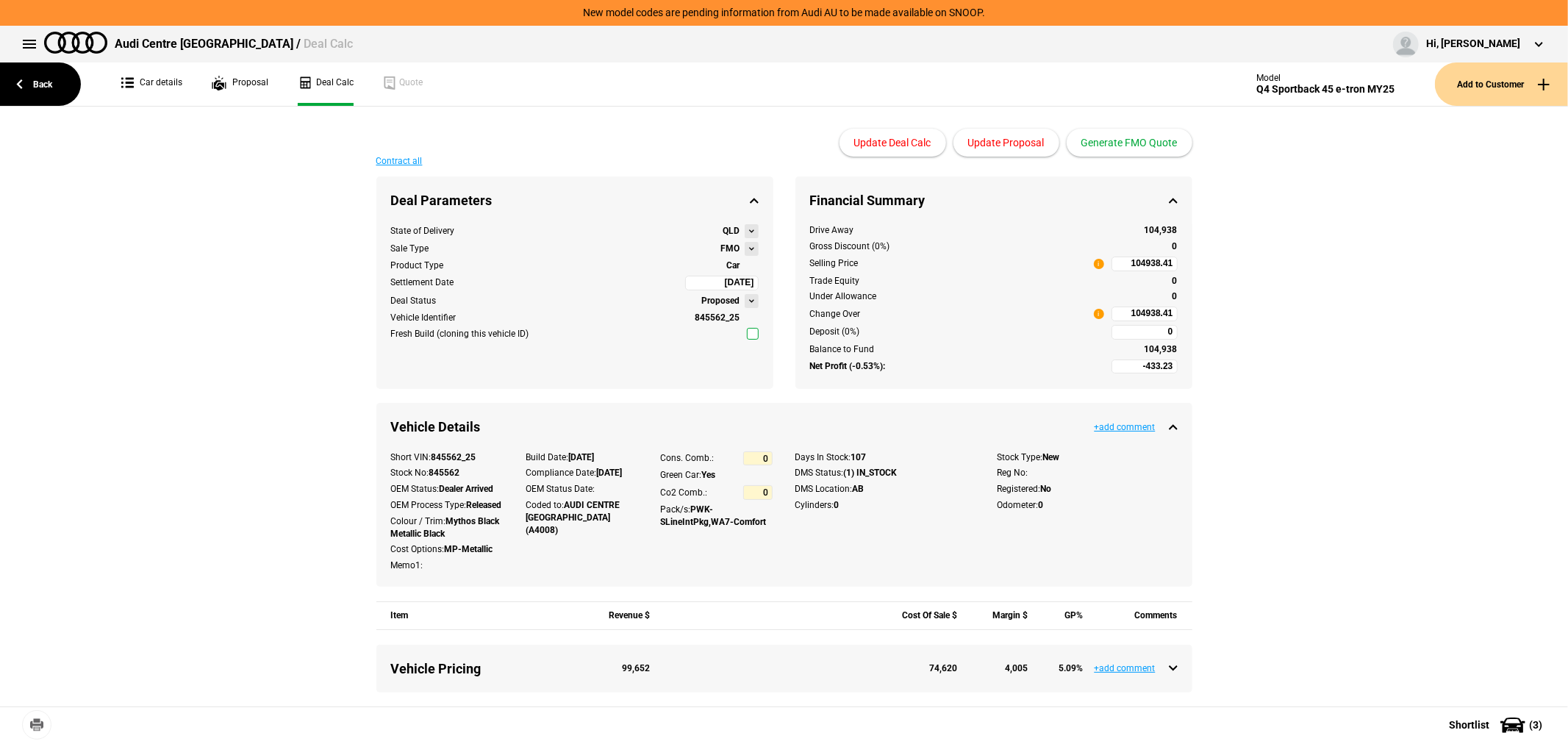
type input "-2433.23"
type input "84020.91"
type input "-4933.23"
click at [1018, 143] on button "Update Proposal" at bounding box center [1006, 142] width 106 height 28
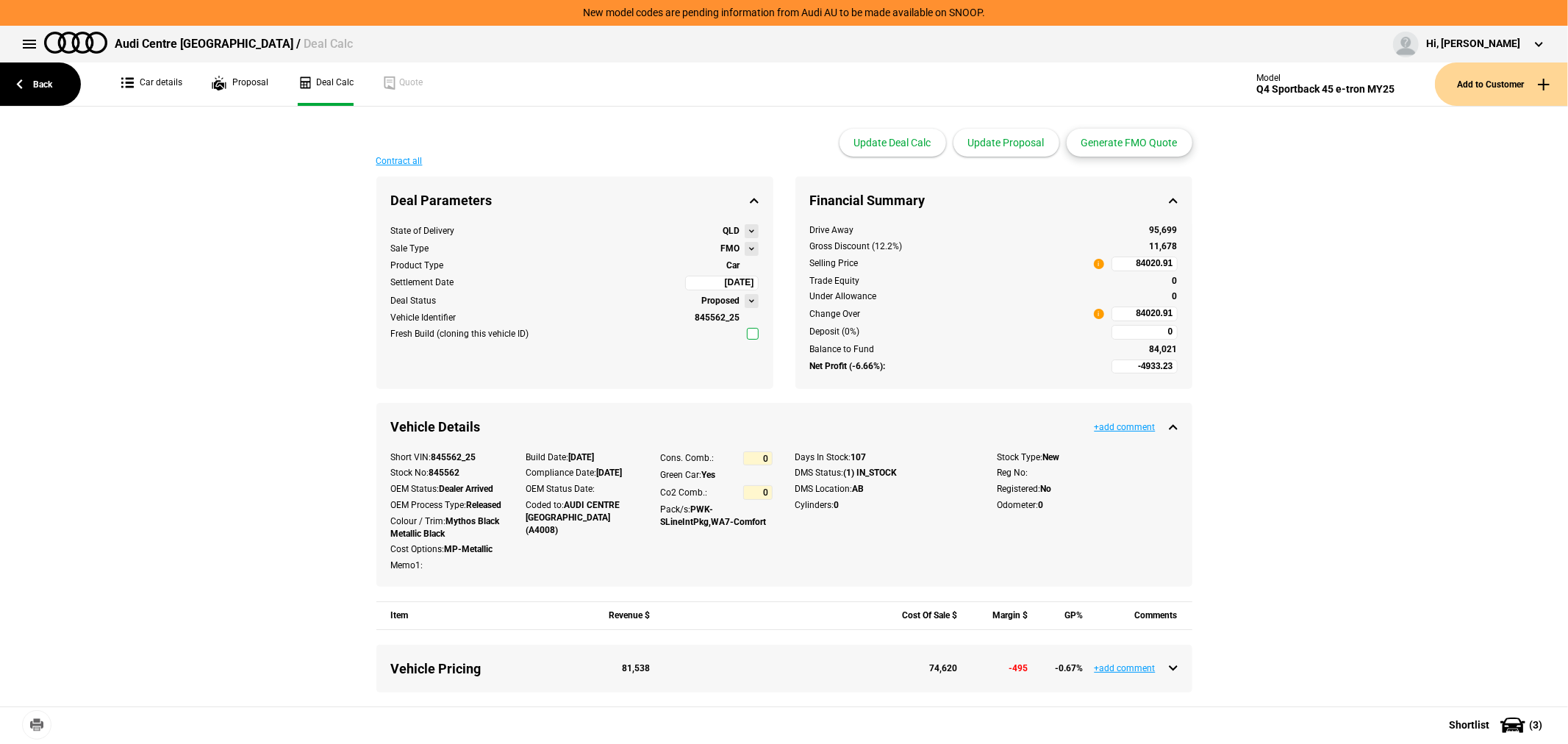
click at [1127, 141] on button "Generate FMO Quote" at bounding box center [1129, 142] width 126 height 28
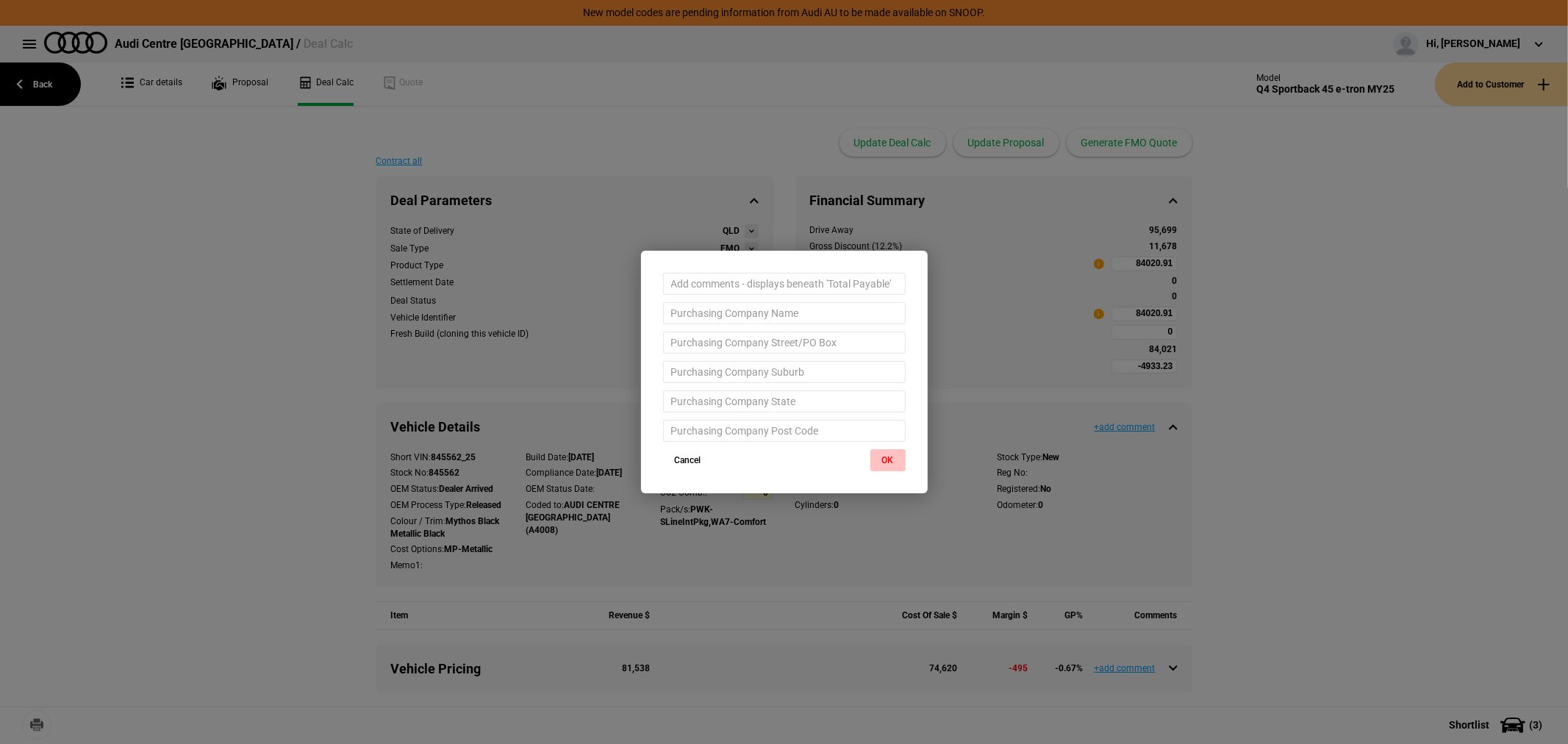
click at [886, 465] on button "OK" at bounding box center [888, 460] width 35 height 22
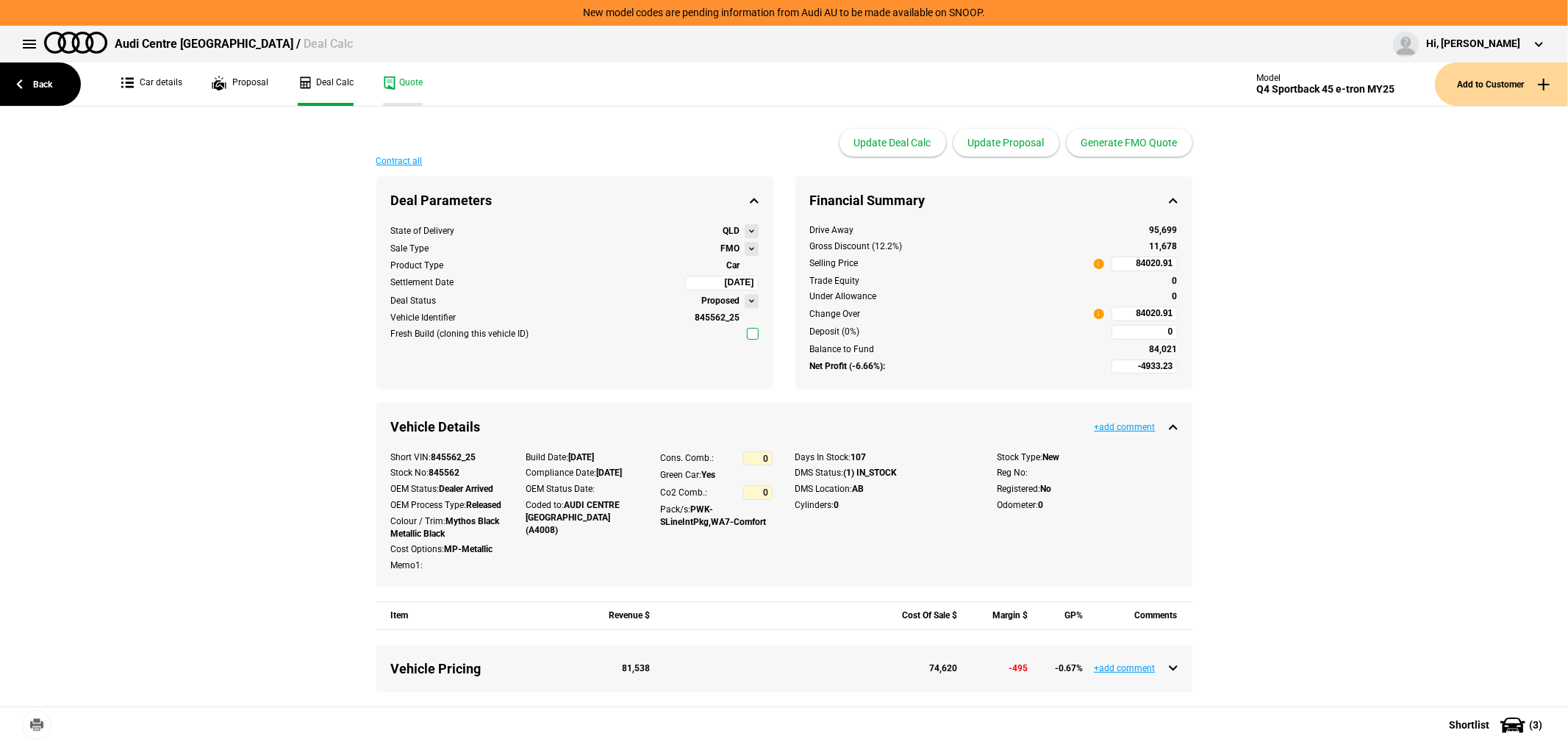
click at [401, 75] on link "Quote" at bounding box center [403, 84] width 40 height 43
click at [32, 86] on link "Back" at bounding box center [40, 84] width 81 height 43
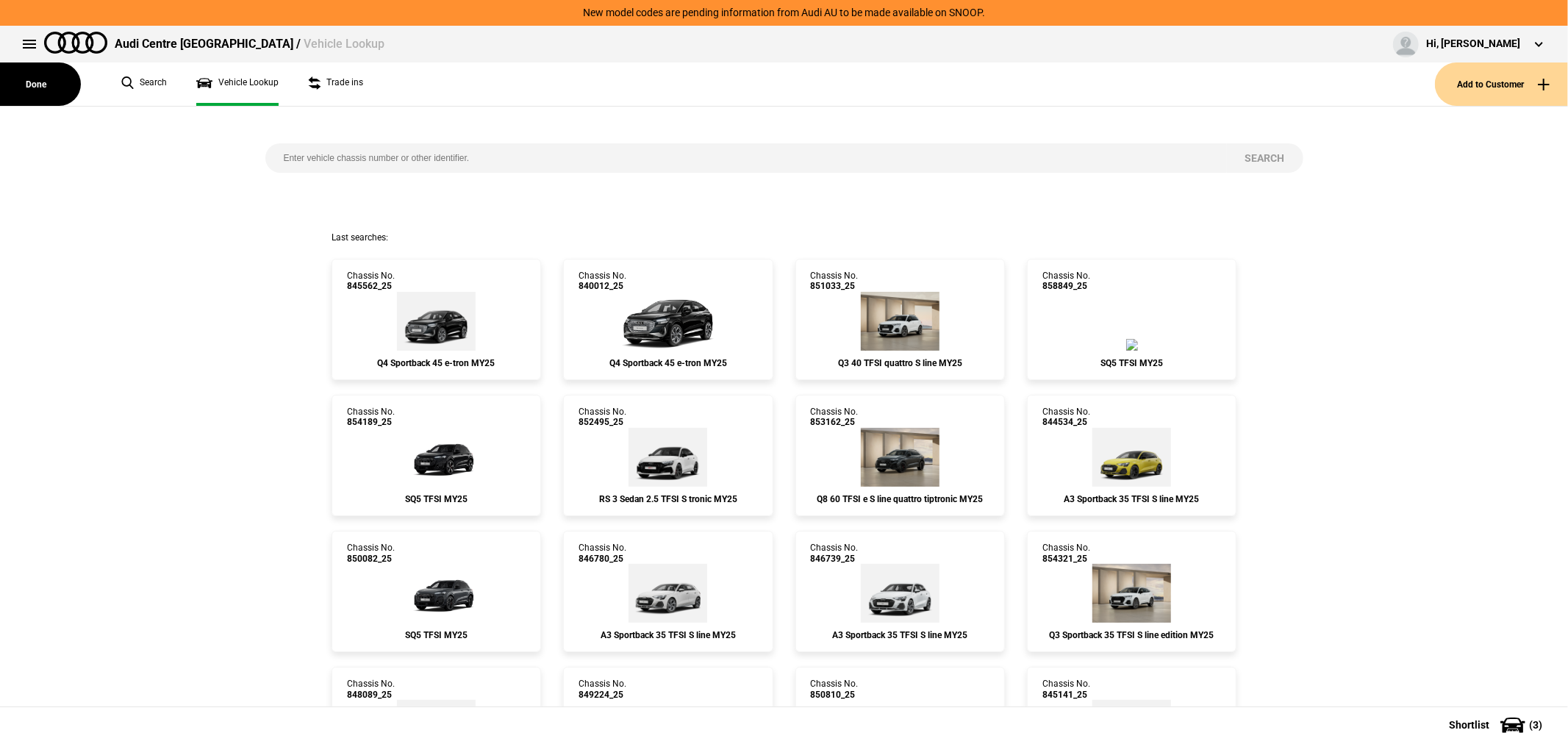
click at [426, 148] on input "search" at bounding box center [746, 157] width 962 height 29
type input "849824"
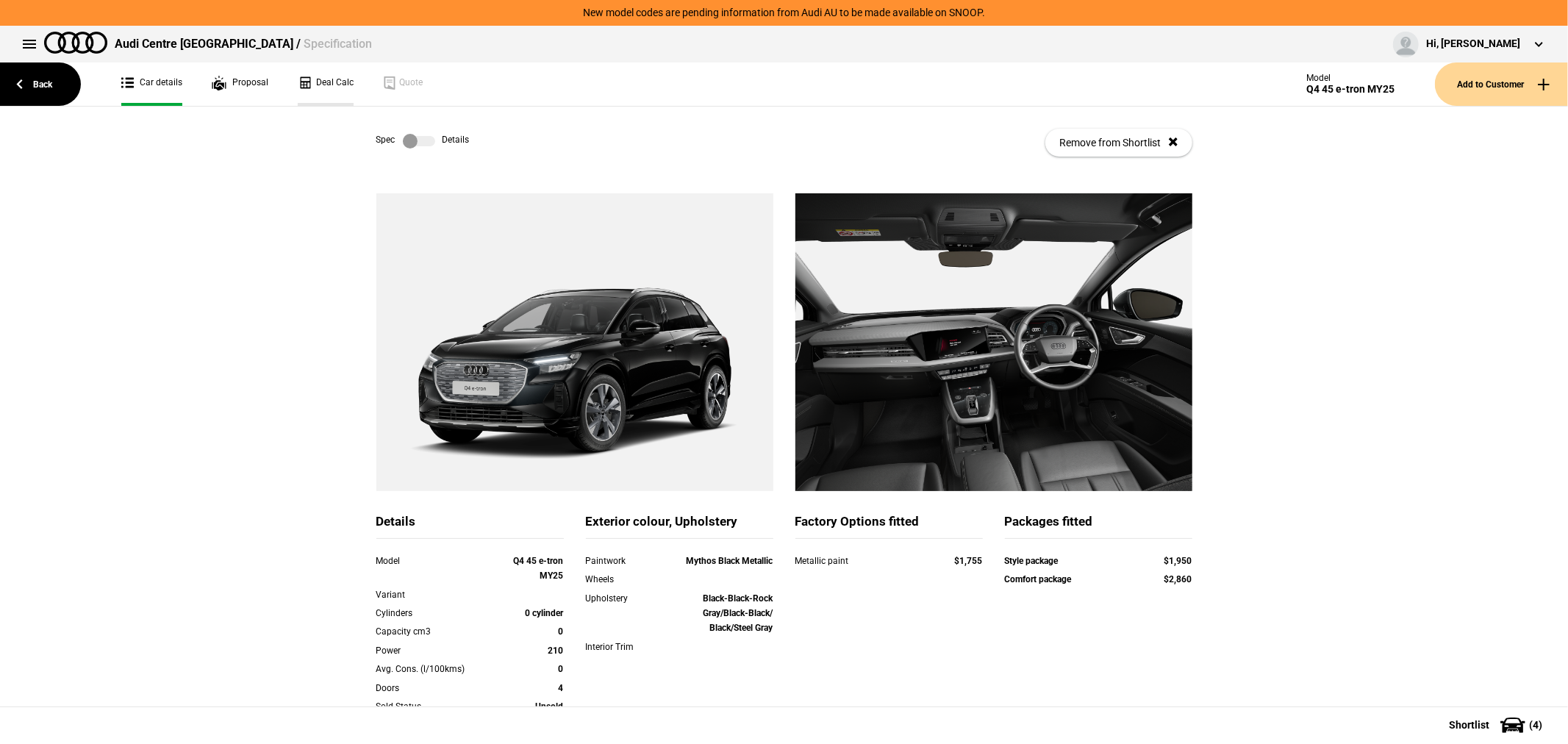
click at [325, 81] on link "Deal Calc" at bounding box center [325, 84] width 56 height 43
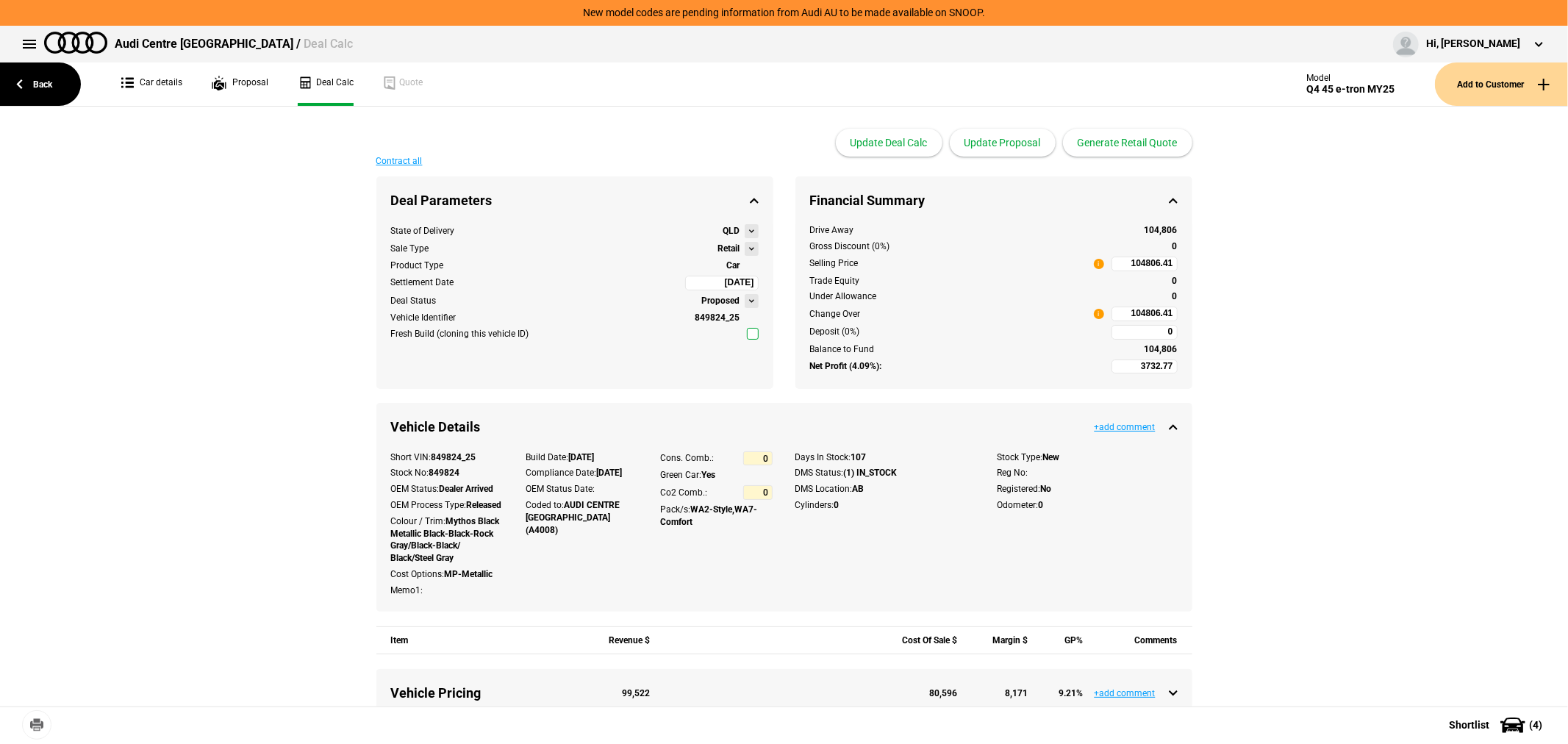
click at [744, 247] on button at bounding box center [751, 248] width 14 height 14
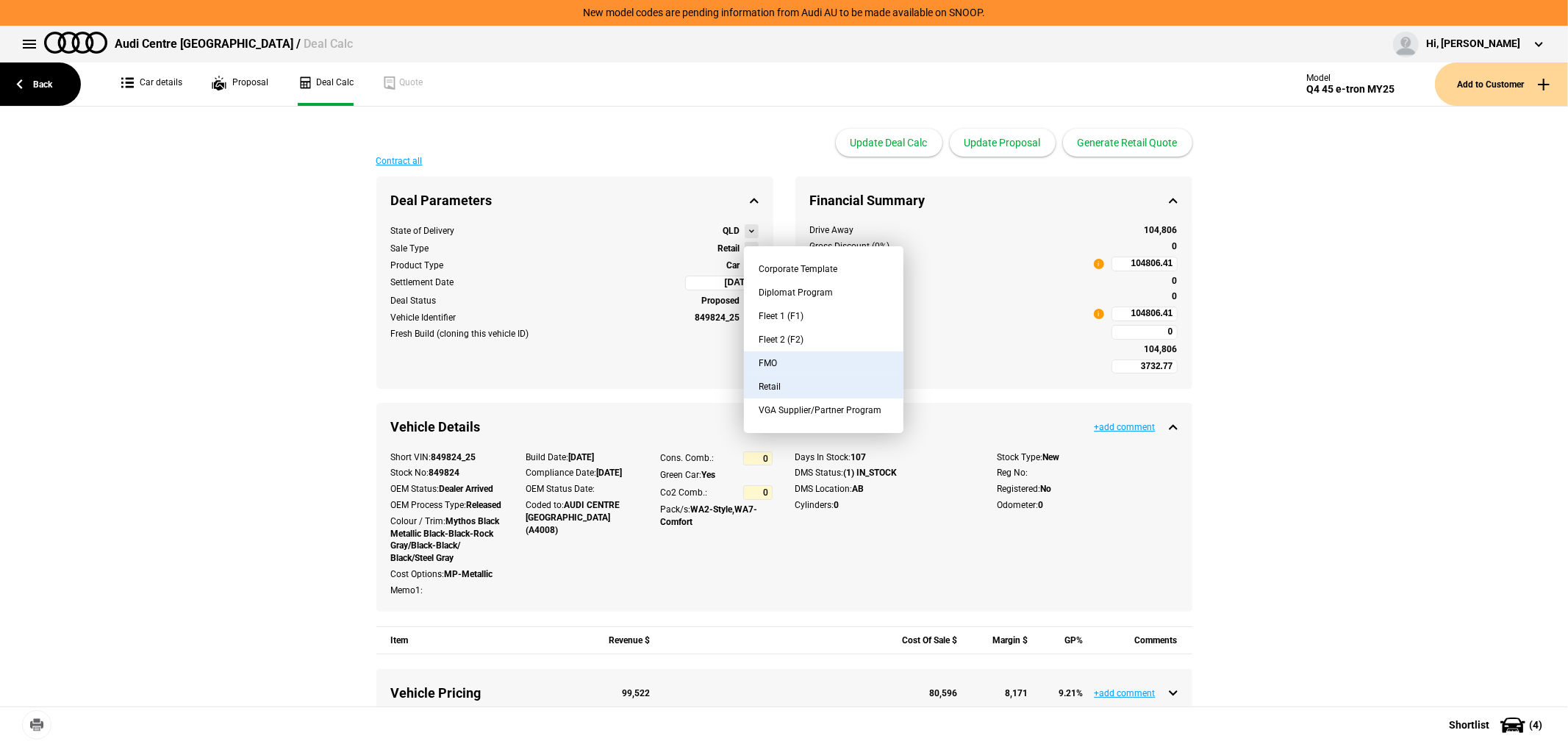
click at [788, 357] on button "FMO" at bounding box center [824, 363] width 160 height 23
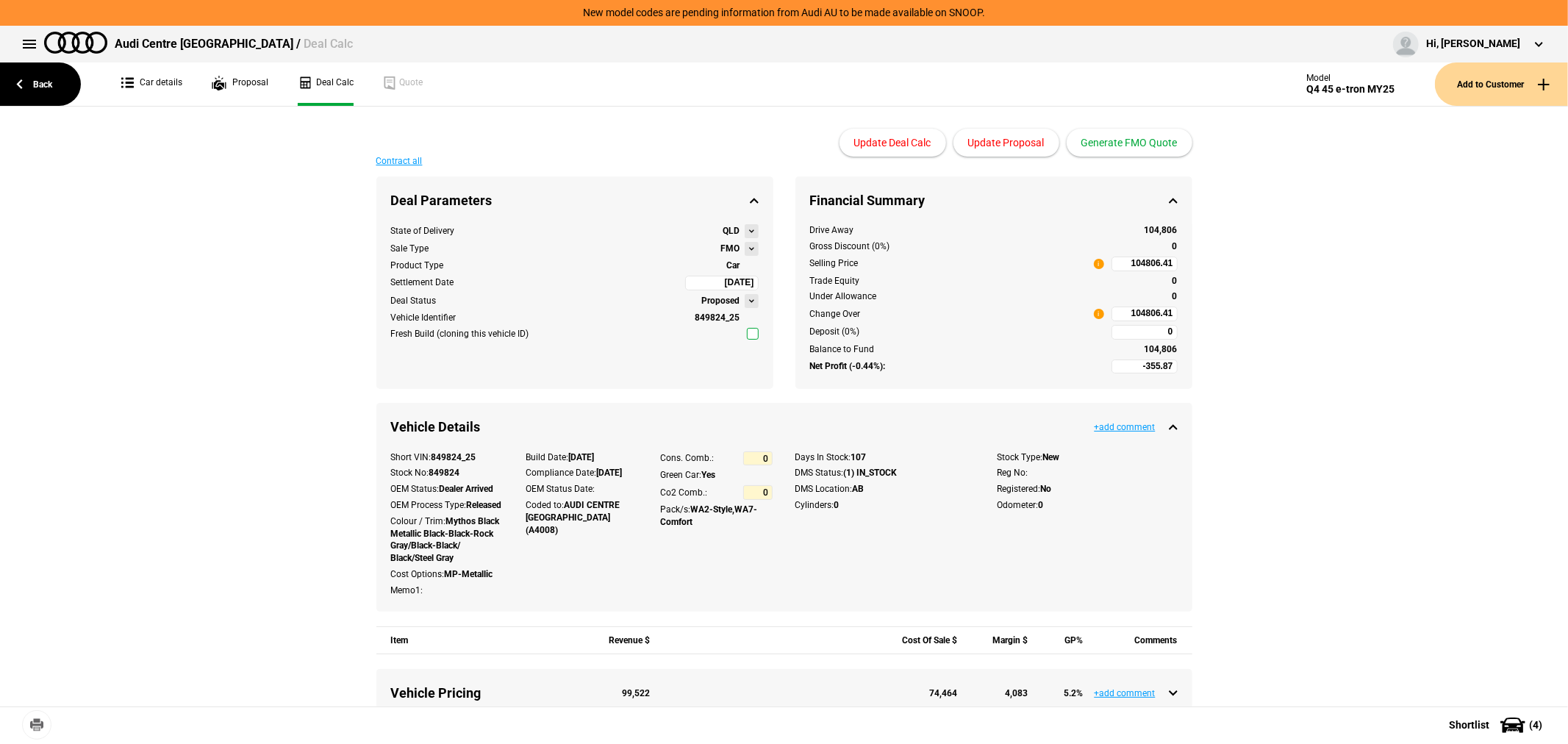
type input "-2355.87"
type input "83931.41"
type input "-4855.87"
click at [990, 141] on button "Update Proposal" at bounding box center [1006, 142] width 106 height 28
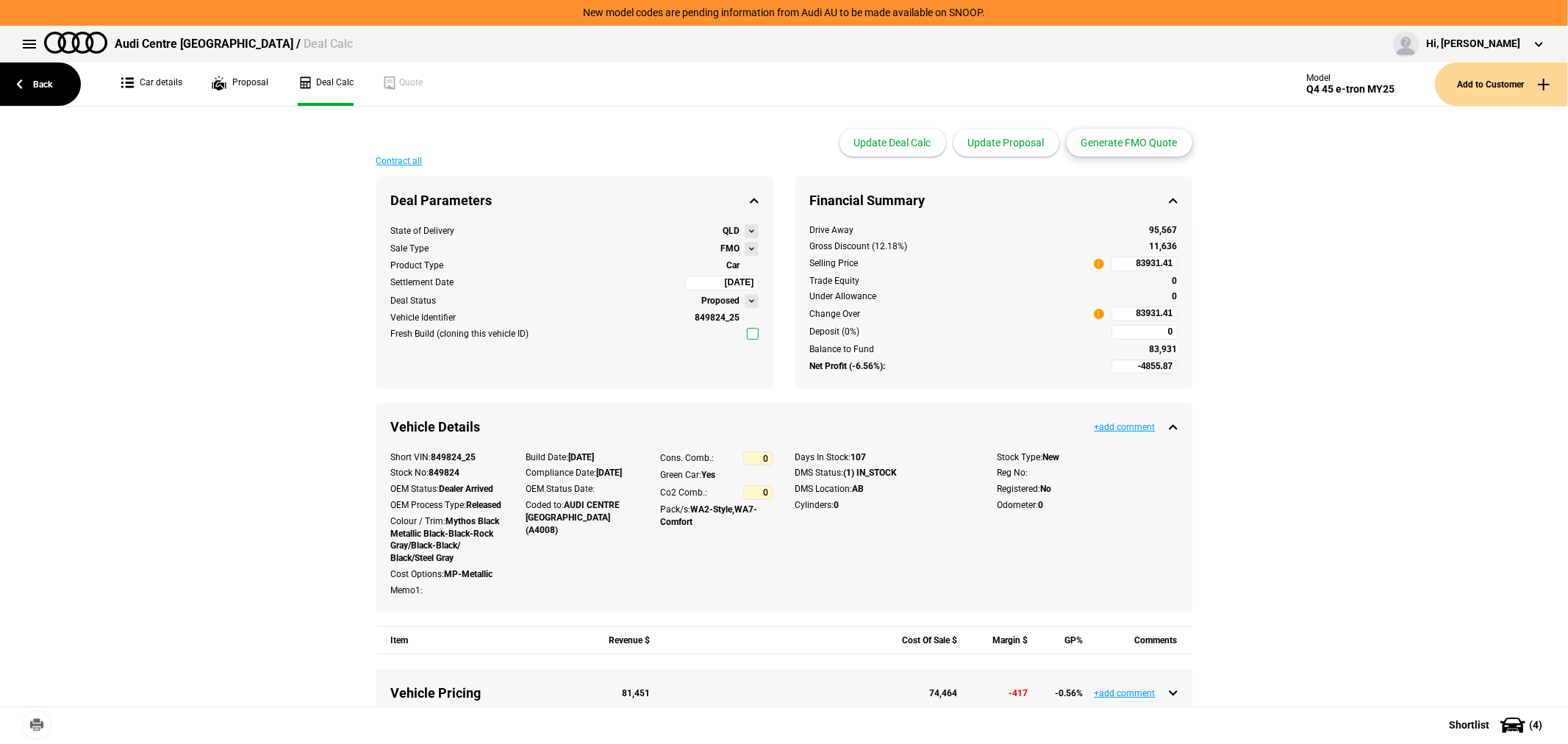
click at [1118, 145] on button "Generate FMO Quote" at bounding box center [1129, 142] width 126 height 28
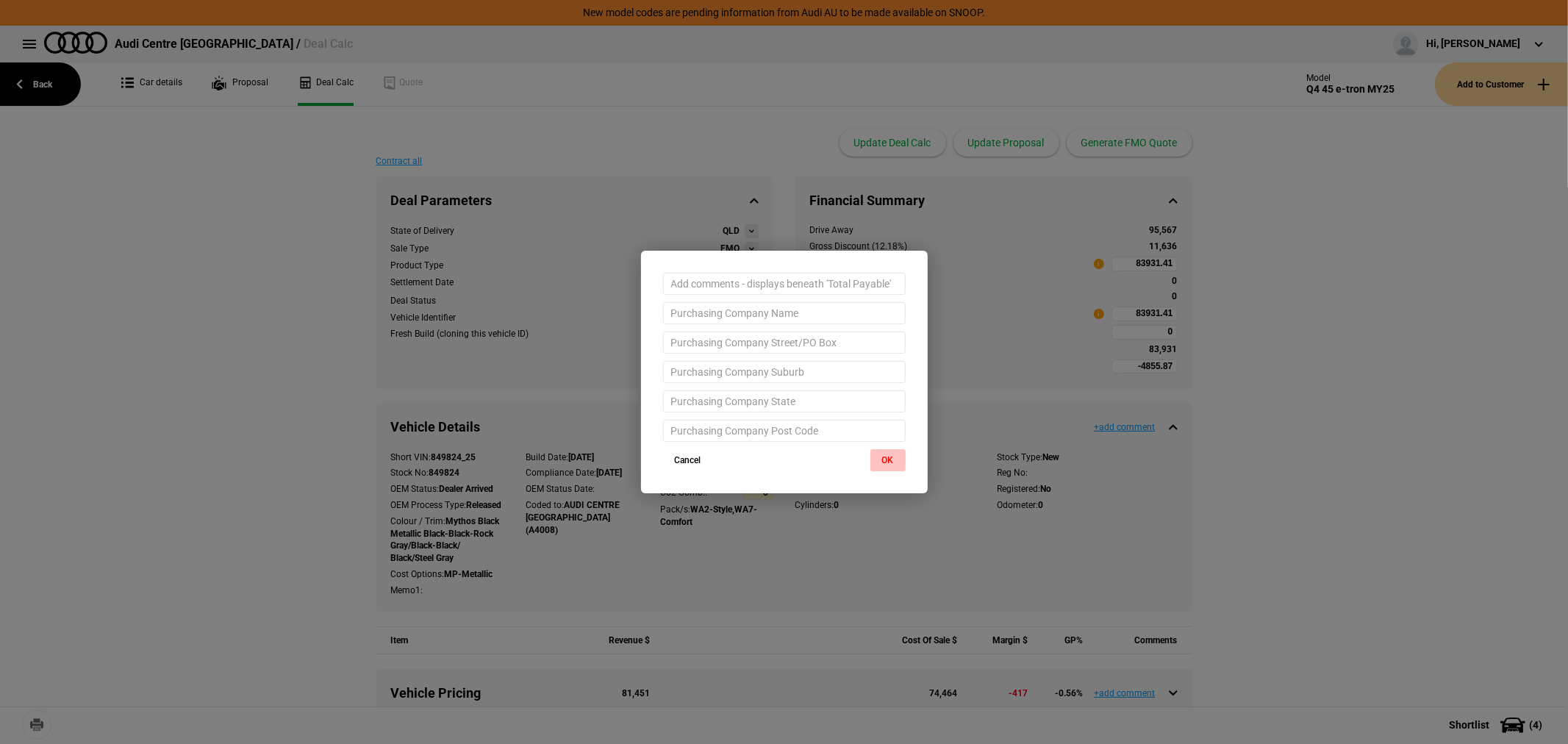
click at [895, 461] on button "OK" at bounding box center [888, 460] width 35 height 22
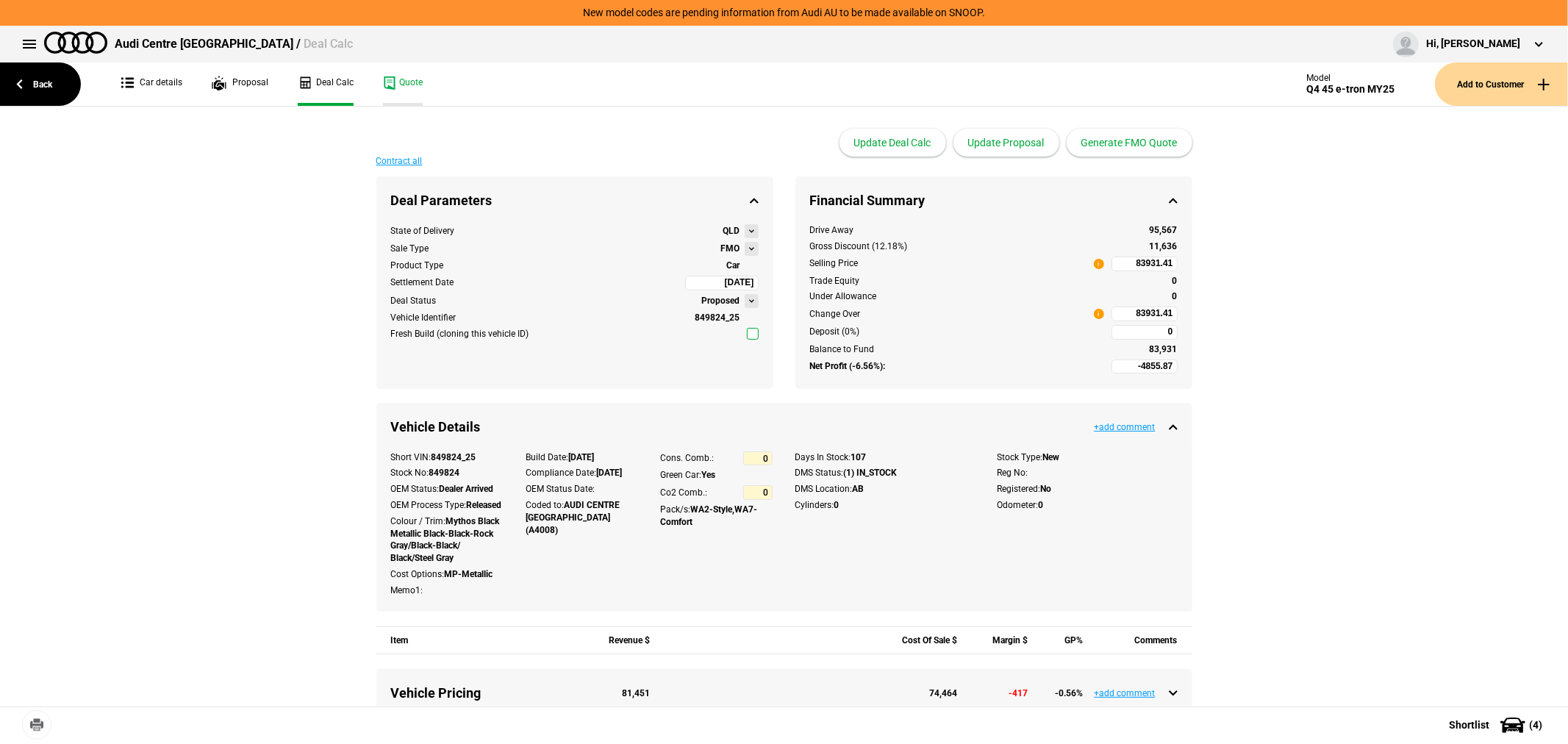
click at [404, 84] on link "Quote" at bounding box center [403, 84] width 40 height 43
